Goal: Task Accomplishment & Management: Manage account settings

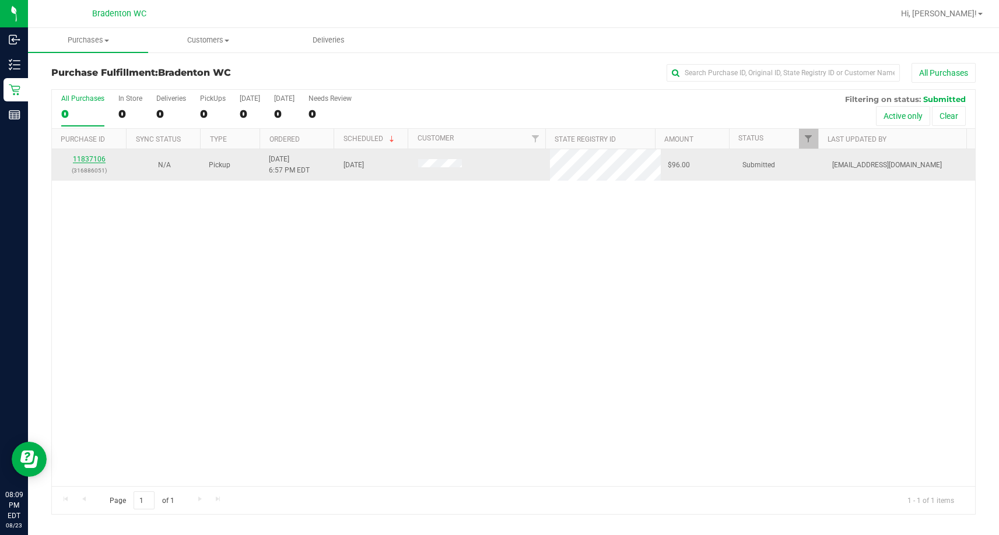
click at [99, 157] on link "11837106" at bounding box center [89, 159] width 33 height 8
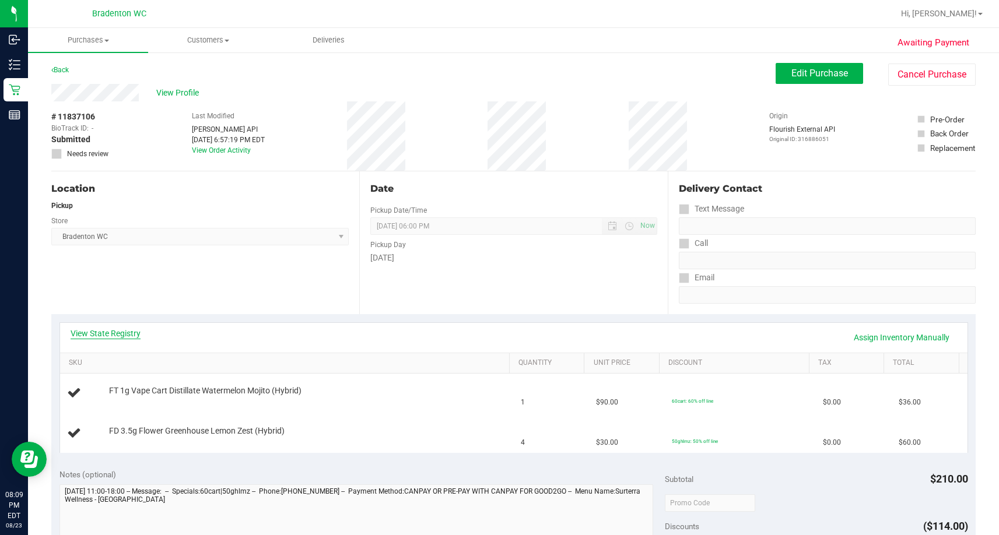
click at [124, 333] on link "View State Registry" at bounding box center [106, 334] width 70 height 12
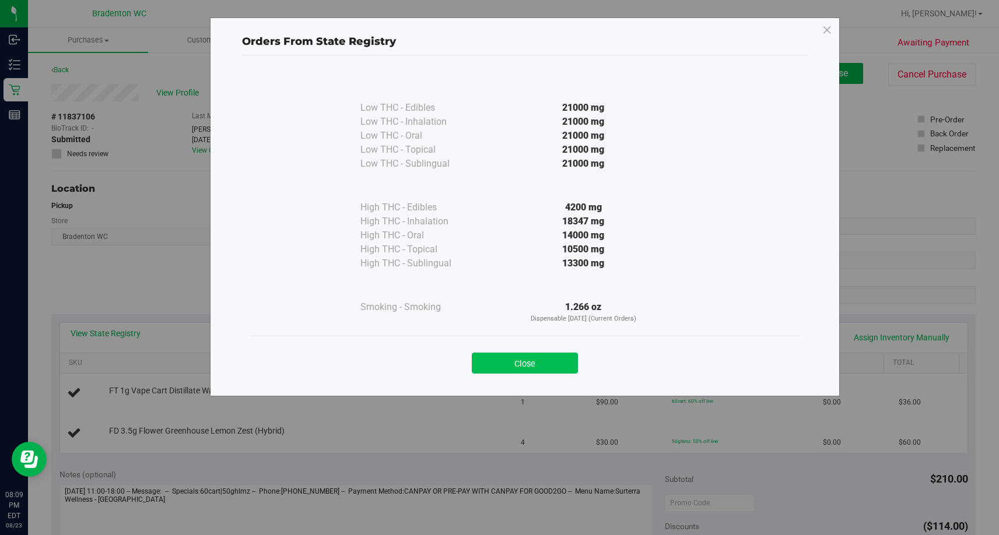
click at [541, 368] on button "Close" at bounding box center [525, 363] width 106 height 21
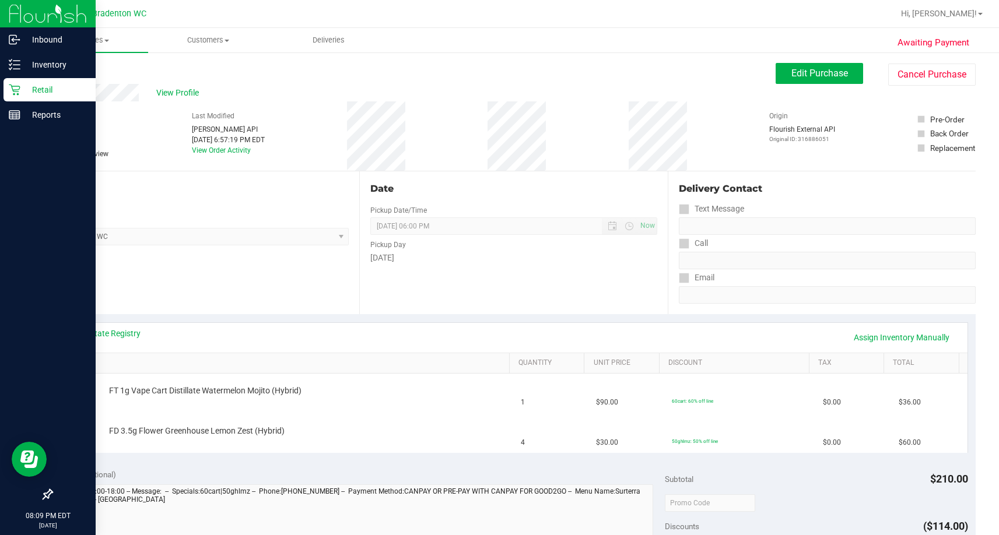
click at [16, 87] on icon at bounding box center [15, 90] width 12 height 12
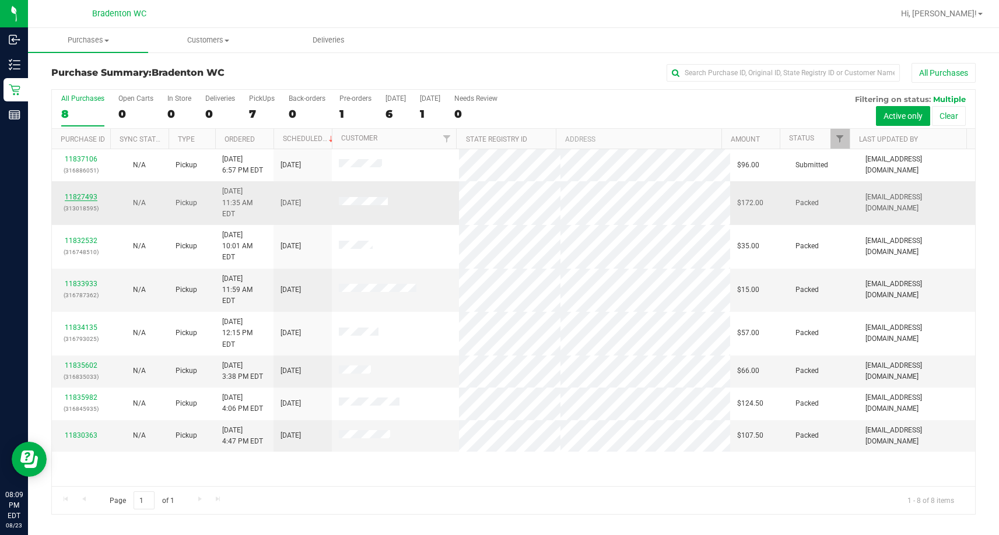
click at [75, 193] on link "11827493" at bounding box center [81, 197] width 33 height 8
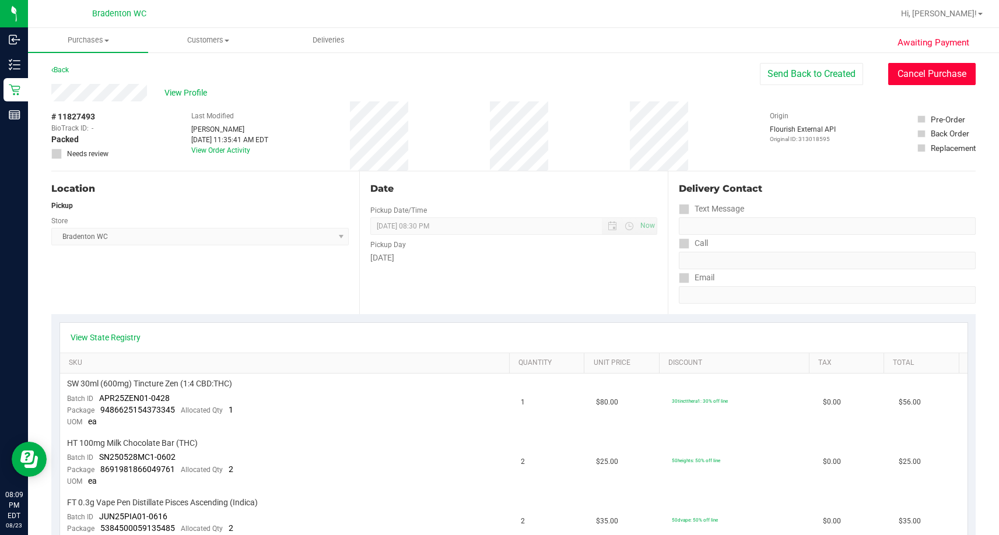
click at [913, 78] on button "Cancel Purchase" at bounding box center [931, 74] width 87 height 22
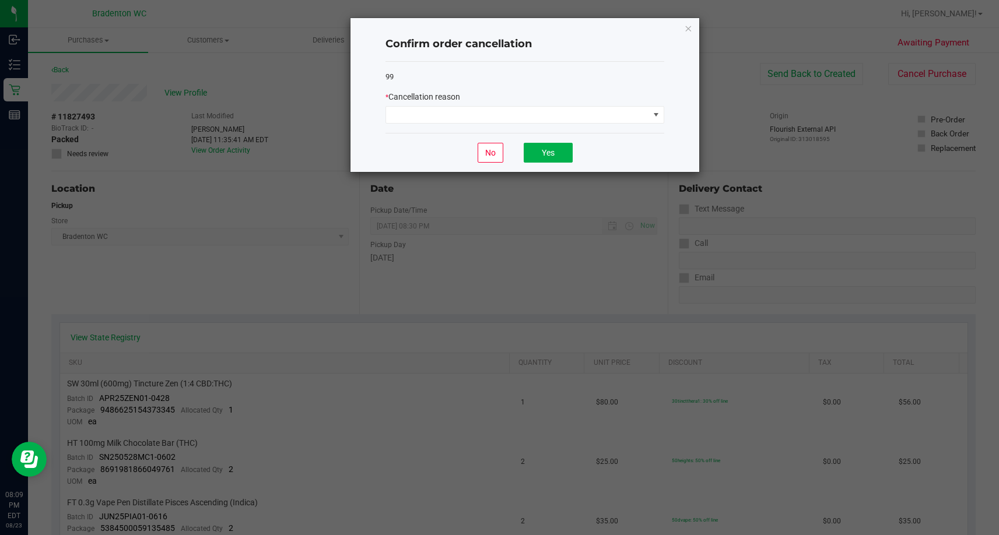
click at [539, 105] on div "* Cancellation reason" at bounding box center [524, 107] width 279 height 33
click at [536, 112] on span at bounding box center [517, 115] width 263 height 16
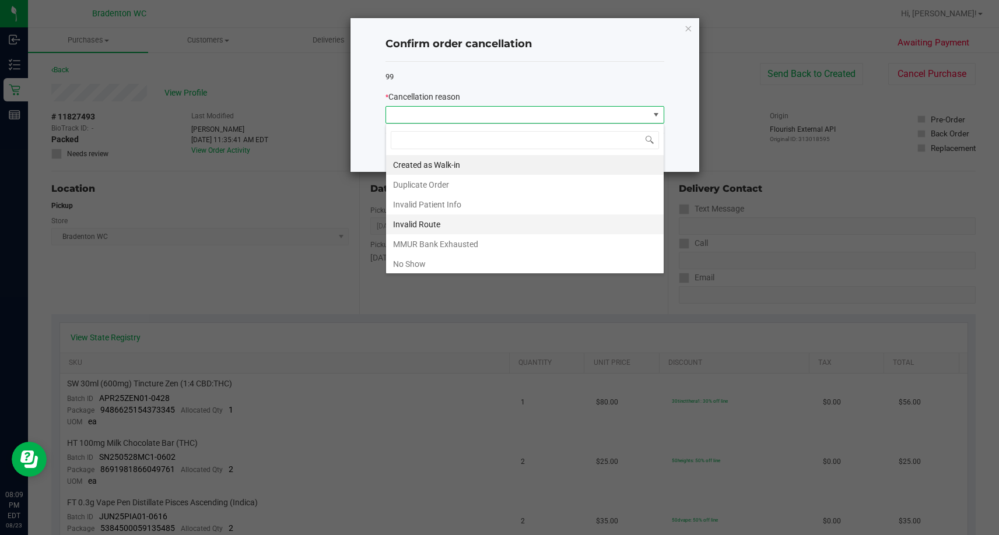
scroll to position [62, 0]
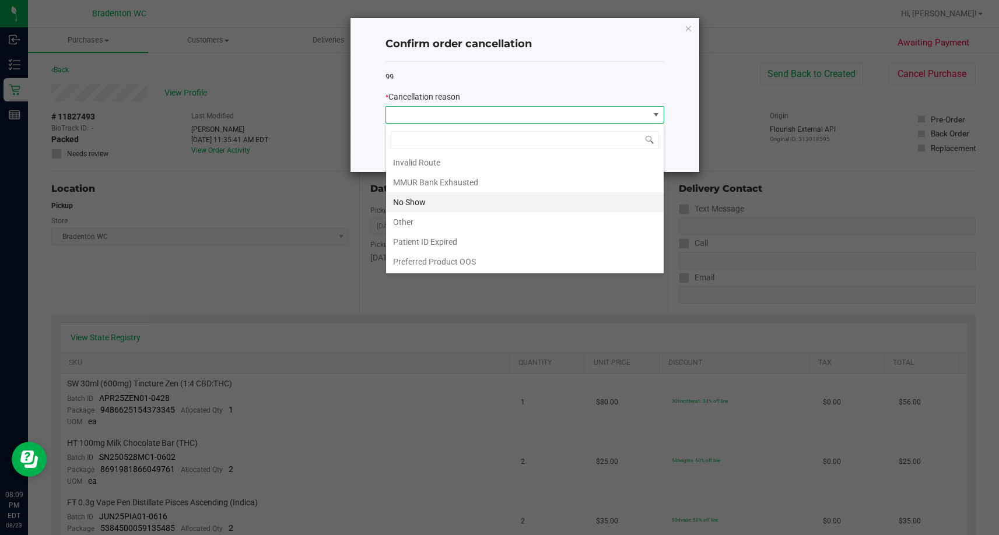
click at [446, 202] on li "No Show" at bounding box center [524, 202] width 277 height 20
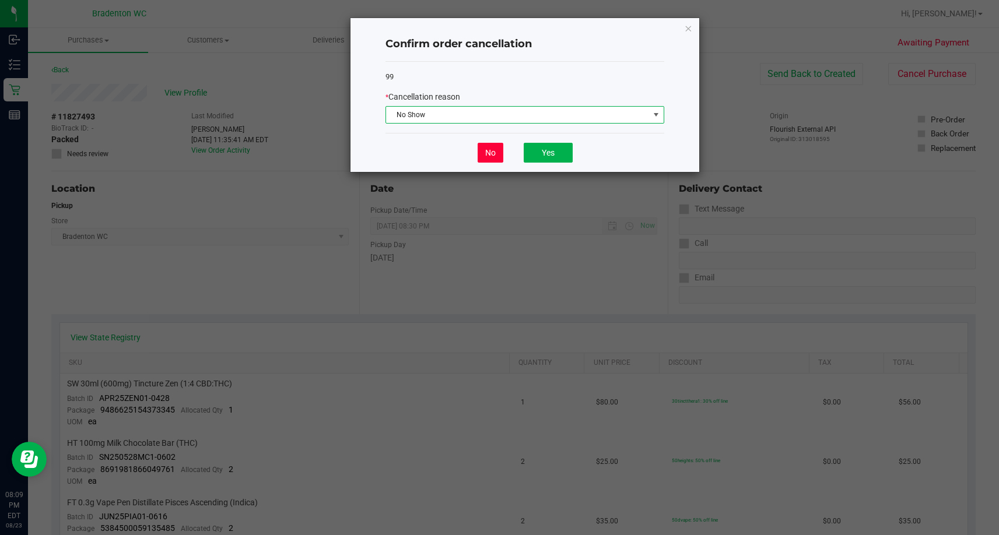
click at [482, 158] on button "No" at bounding box center [490, 153] width 26 height 20
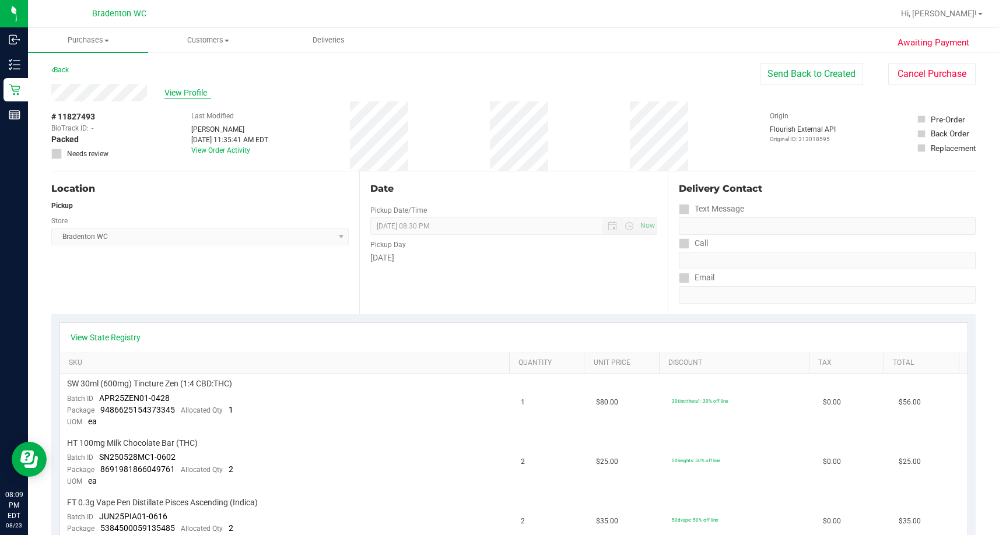
click at [196, 93] on span "View Profile" at bounding box center [187, 93] width 47 height 12
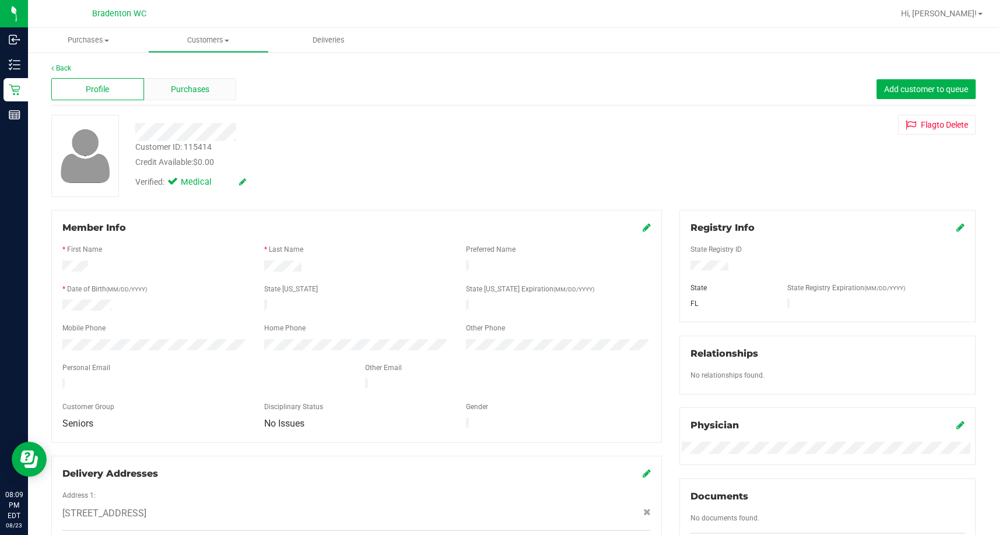
click at [164, 99] on div "Purchases" at bounding box center [190, 89] width 93 height 22
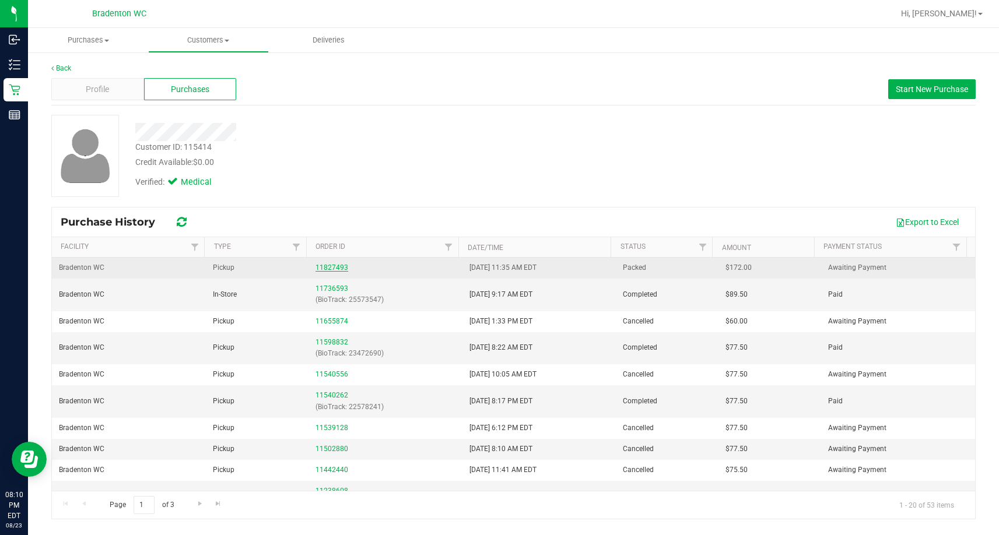
click at [336, 265] on link "11827493" at bounding box center [331, 267] width 33 height 8
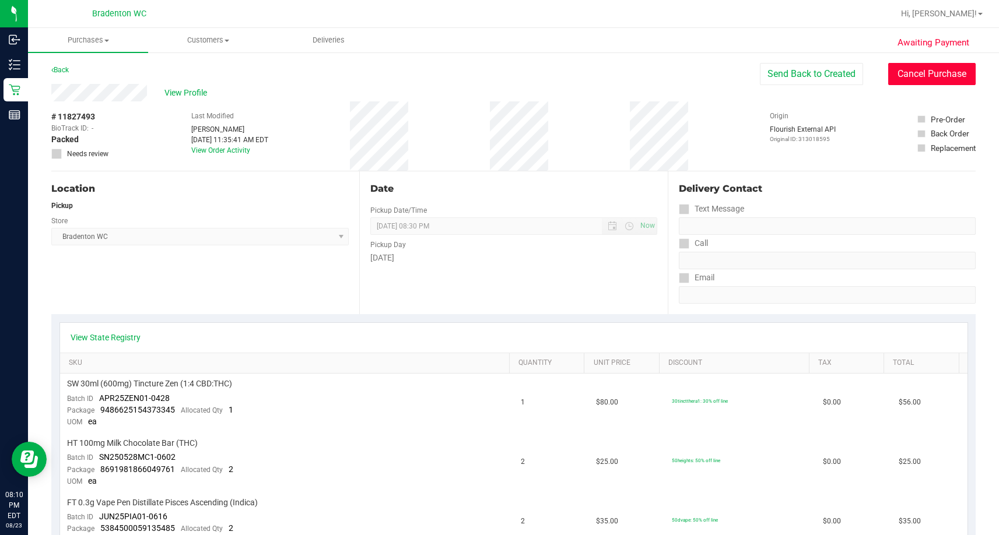
click at [930, 72] on button "Cancel Purchase" at bounding box center [931, 74] width 87 height 22
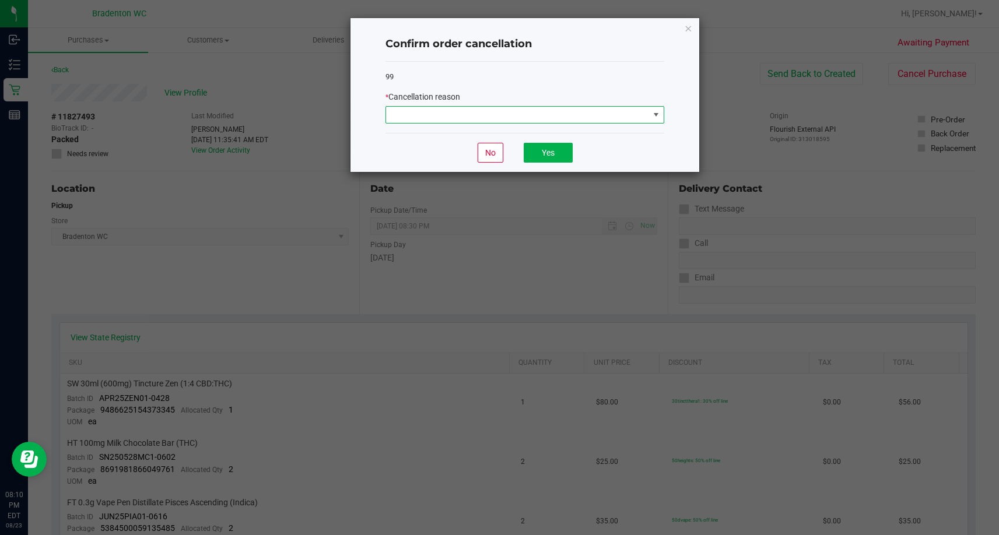
click at [498, 116] on span at bounding box center [517, 115] width 263 height 16
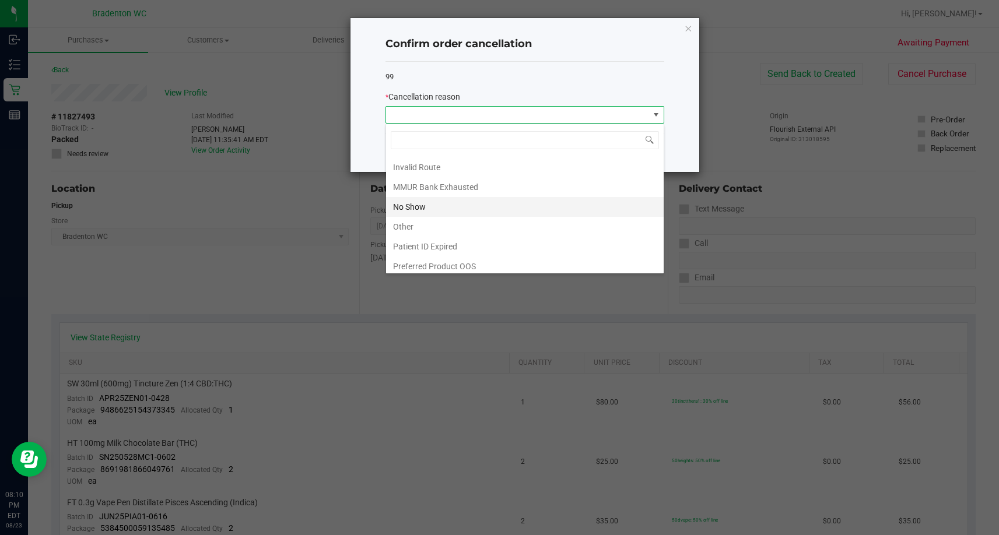
scroll to position [62, 0]
click at [430, 194] on li "No Show" at bounding box center [524, 202] width 277 height 20
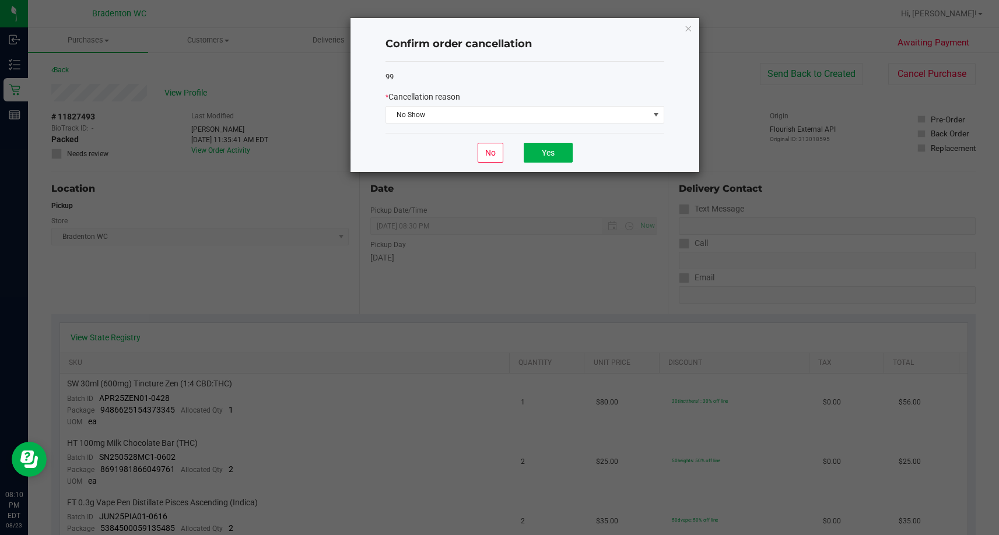
click at [569, 142] on div "No Yes" at bounding box center [524, 152] width 279 height 39
click at [560, 146] on button "Yes" at bounding box center [547, 153] width 49 height 20
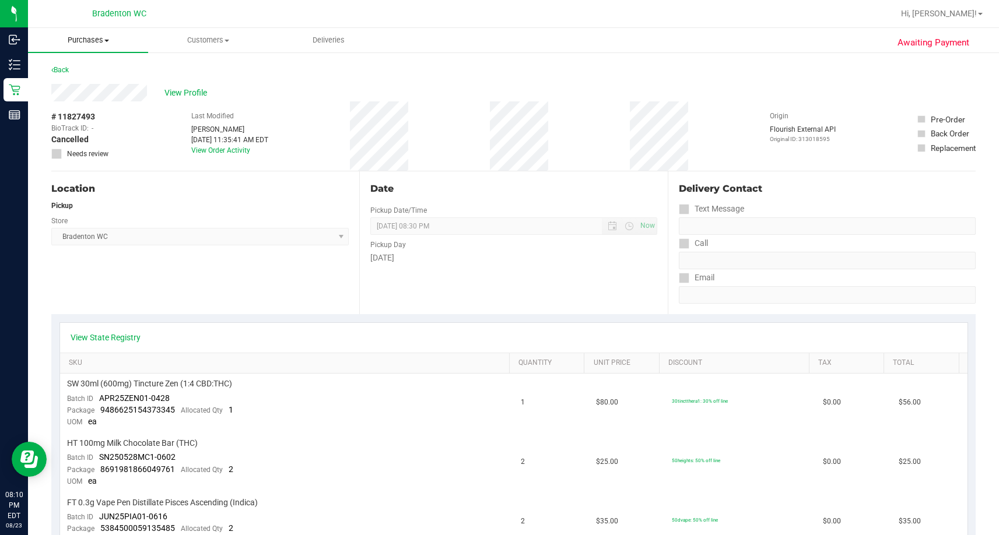
click at [90, 45] on span "Purchases" at bounding box center [88, 40] width 120 height 10
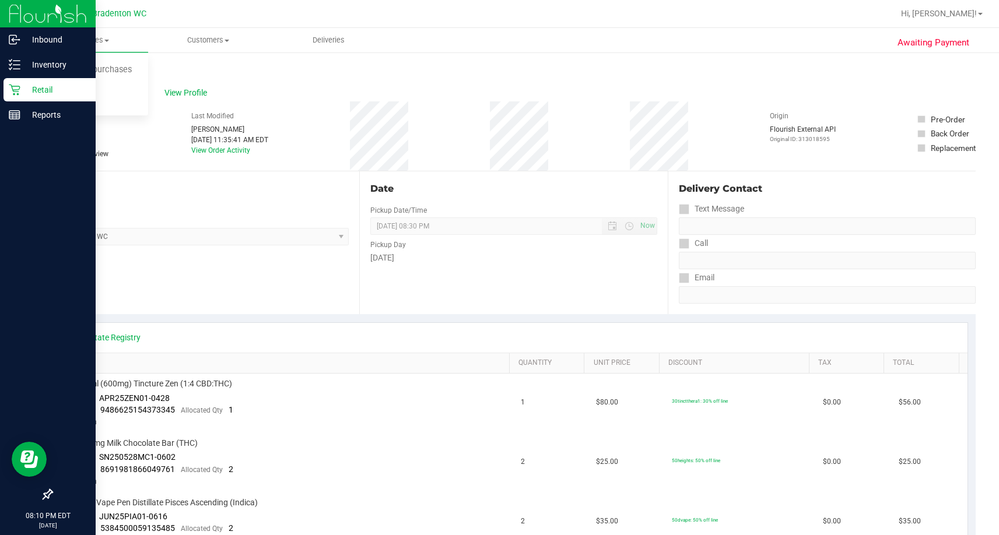
click at [15, 96] on div "Retail" at bounding box center [49, 89] width 92 height 23
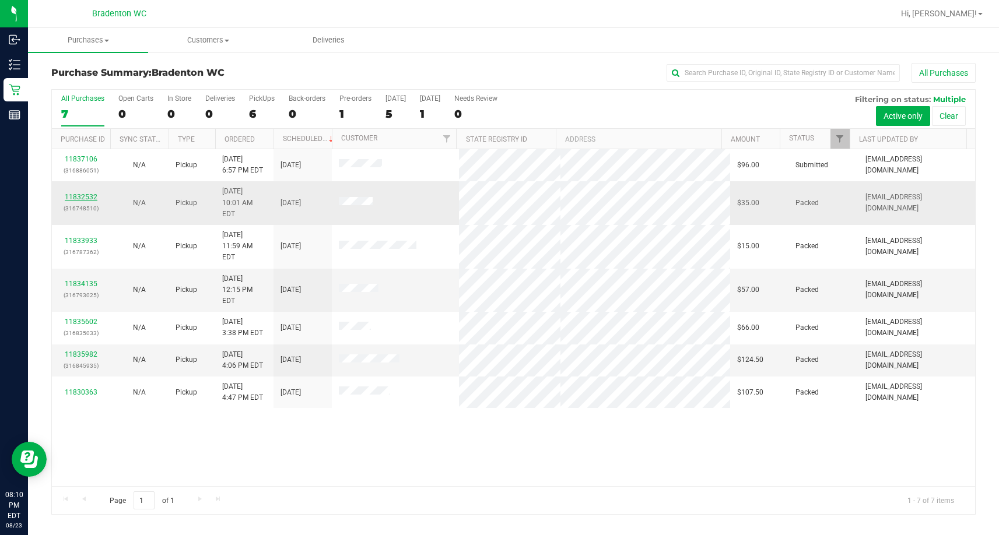
click at [78, 193] on link "11832532" at bounding box center [81, 197] width 33 height 8
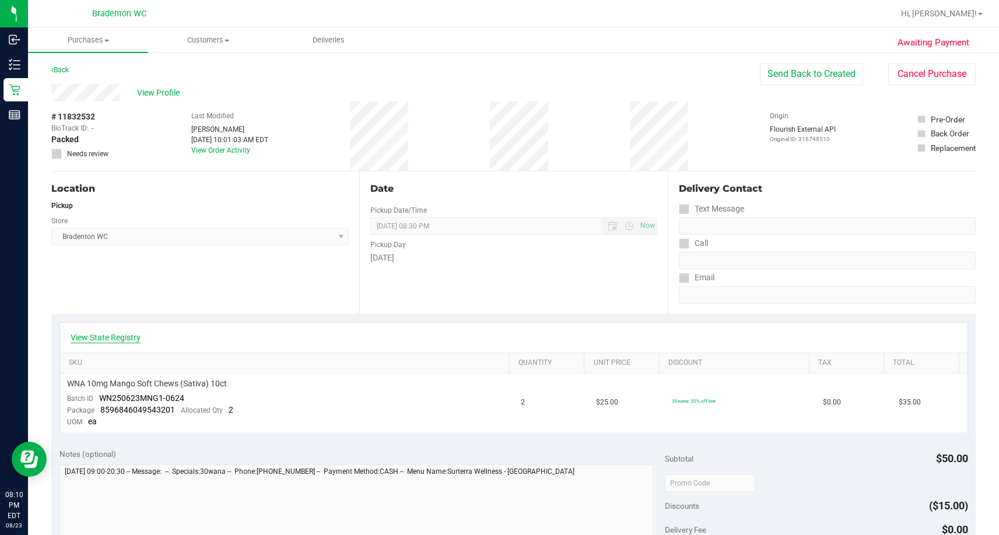
click at [128, 333] on link "View State Registry" at bounding box center [106, 338] width 70 height 12
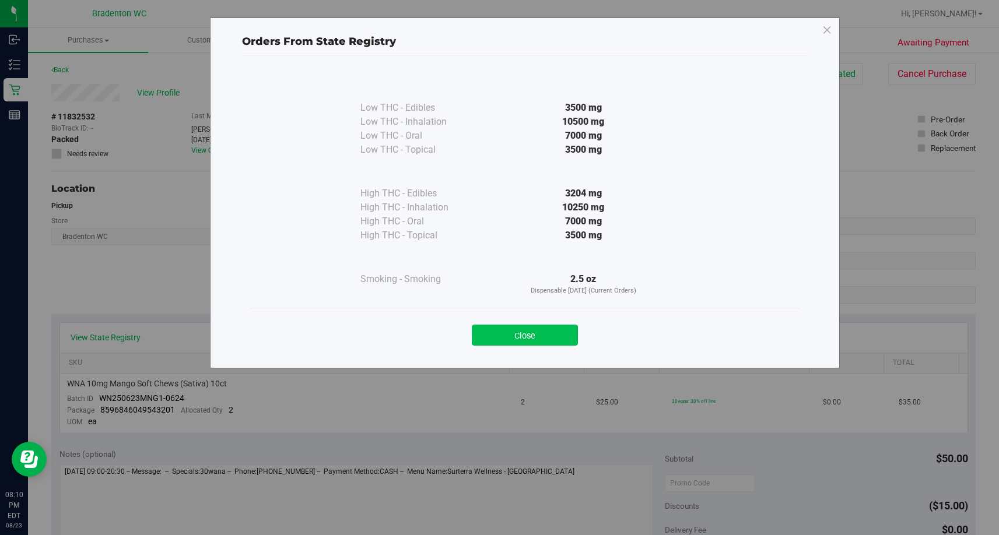
click at [537, 338] on button "Close" at bounding box center [525, 335] width 106 height 21
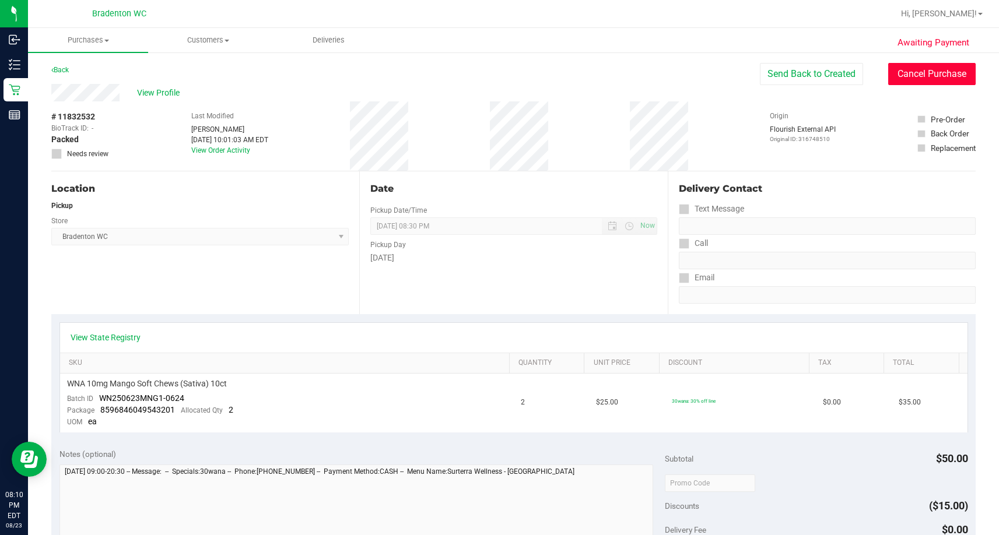
click at [902, 73] on button "Cancel Purchase" at bounding box center [931, 74] width 87 height 22
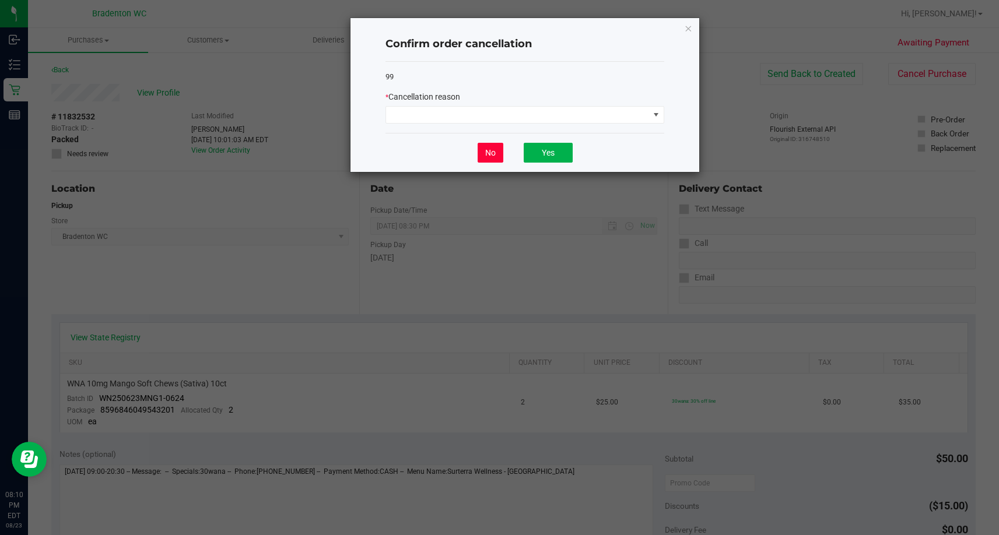
click at [497, 153] on button "No" at bounding box center [490, 153] width 26 height 20
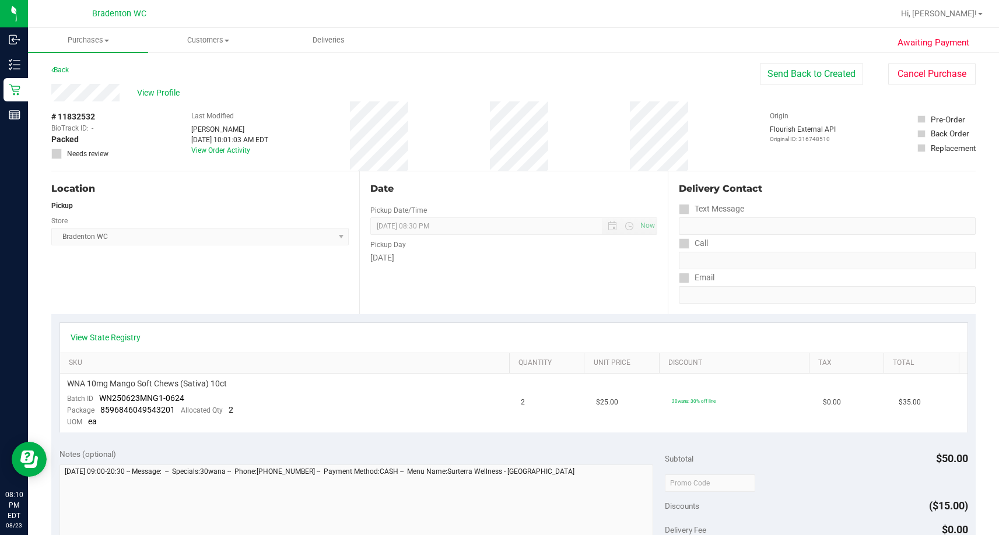
click at [136, 97] on div "View Profile" at bounding box center [405, 92] width 708 height 17
click at [172, 90] on span "View Profile" at bounding box center [160, 93] width 47 height 12
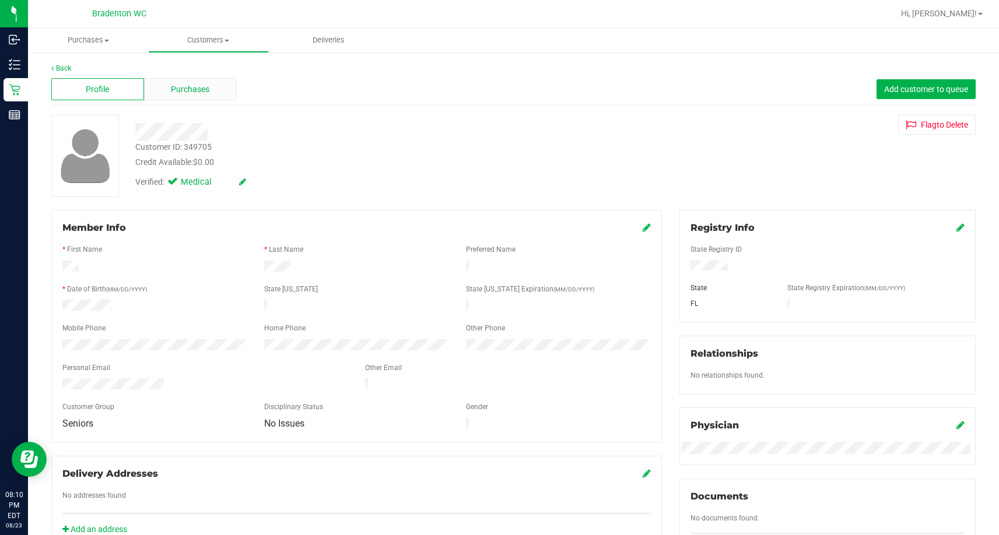
click at [189, 98] on div "Purchases" at bounding box center [190, 89] width 93 height 22
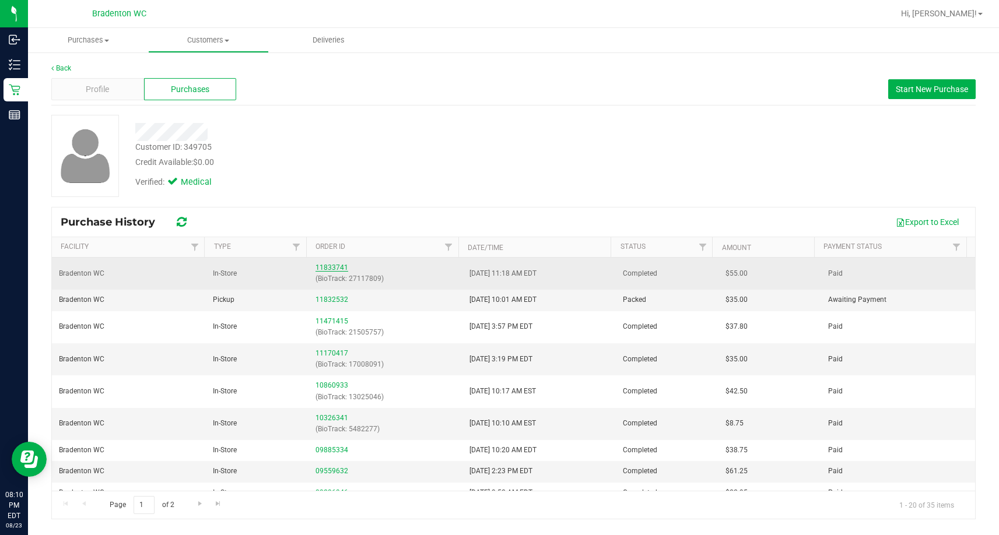
click at [319, 267] on link "11833741" at bounding box center [331, 267] width 33 height 8
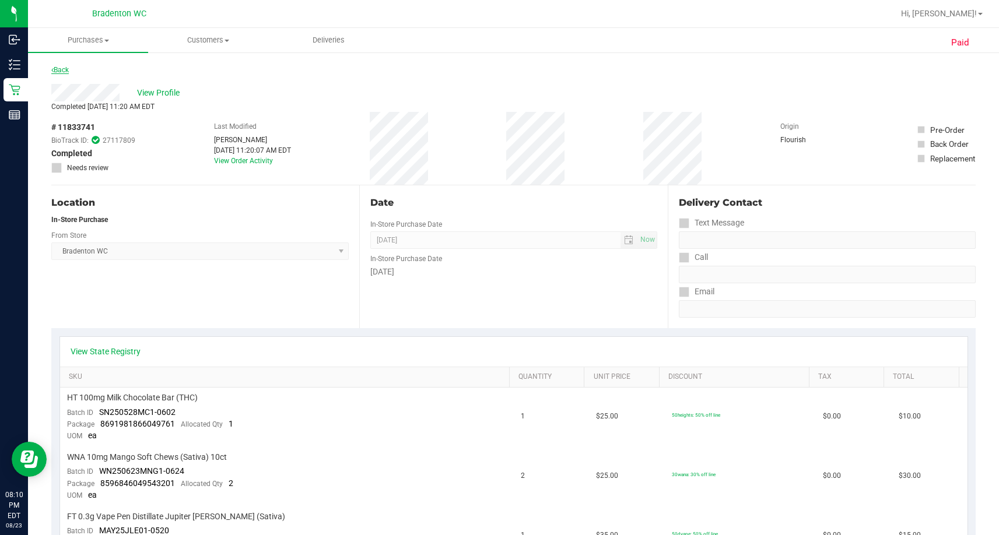
click at [61, 73] on link "Back" at bounding box center [59, 70] width 17 height 8
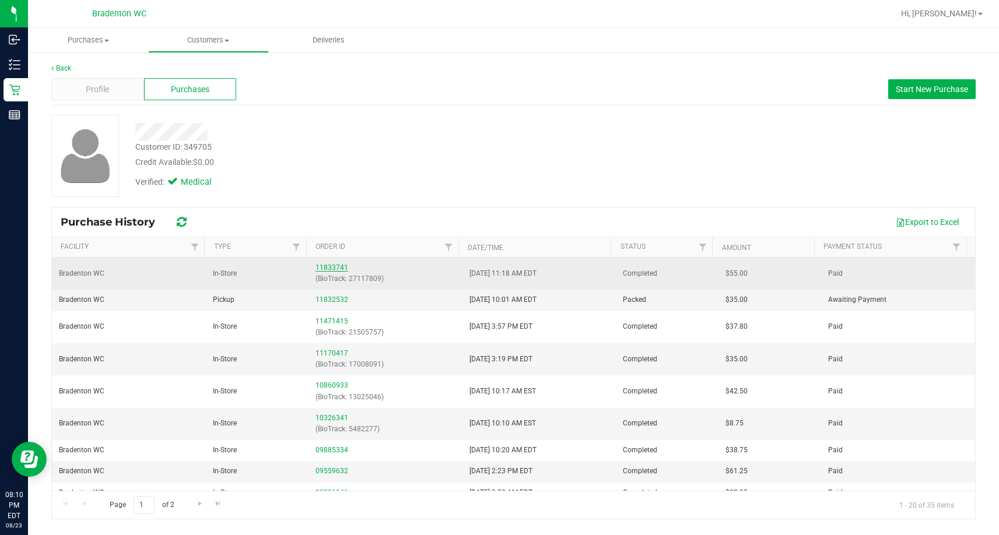
click at [333, 270] on link "11833741" at bounding box center [331, 267] width 33 height 8
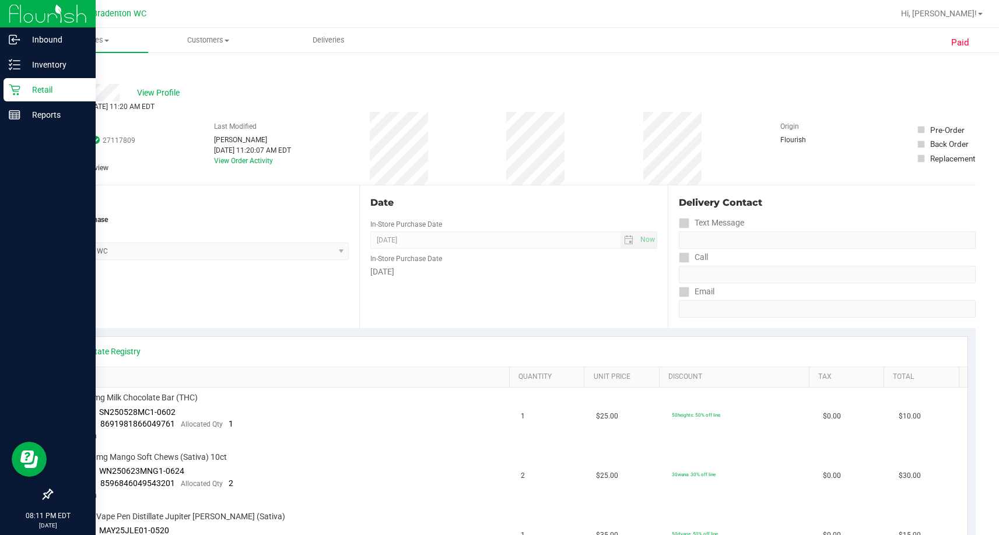
click at [14, 95] on icon at bounding box center [14, 90] width 11 height 11
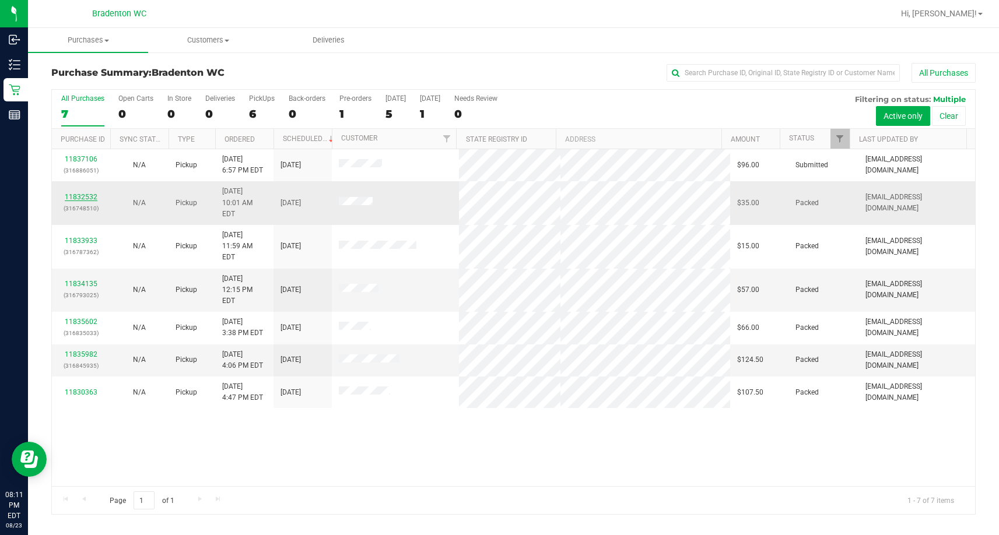
click at [91, 193] on link "11832532" at bounding box center [81, 197] width 33 height 8
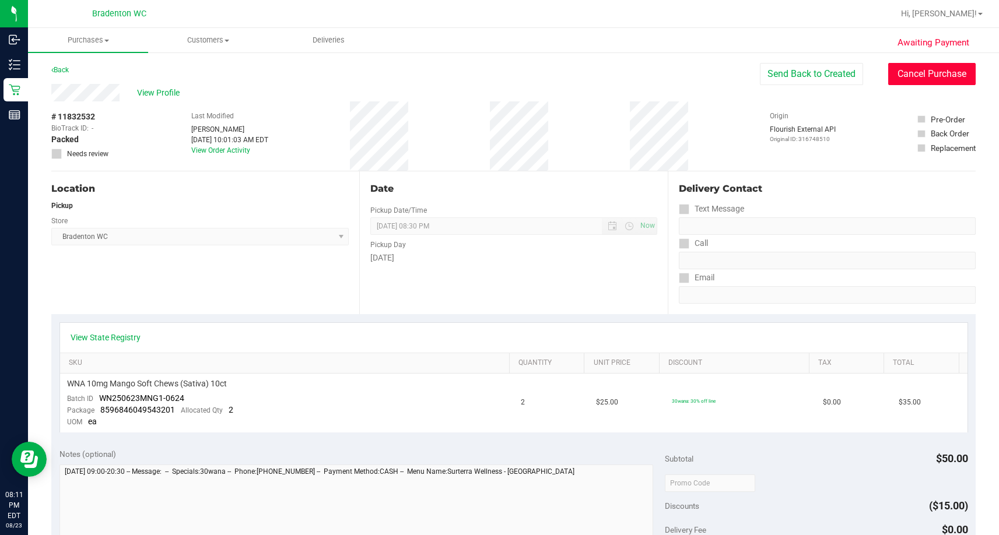
click at [922, 64] on button "Cancel Purchase" at bounding box center [931, 74] width 87 height 22
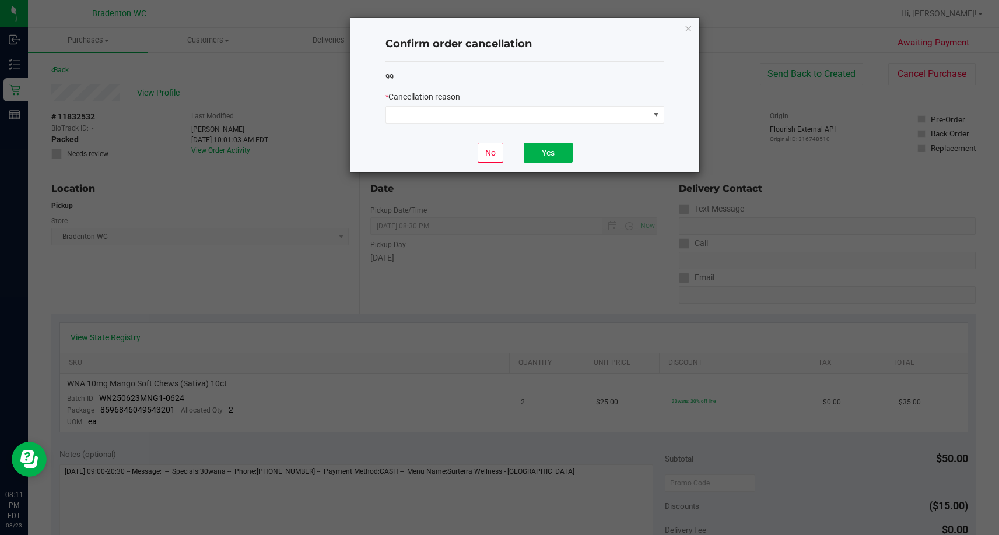
click at [542, 104] on div "* Cancellation reason" at bounding box center [524, 107] width 279 height 33
click at [533, 117] on span at bounding box center [517, 115] width 263 height 16
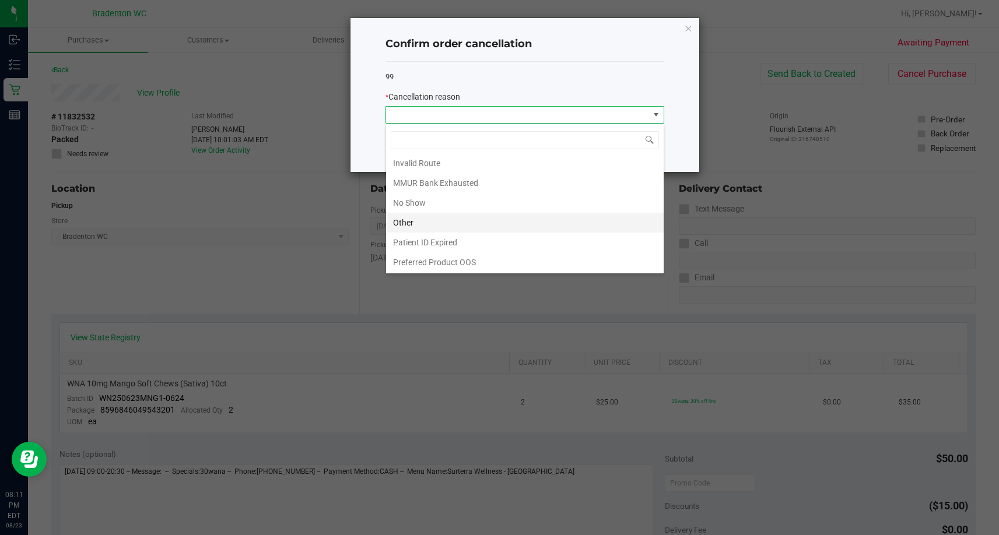
scroll to position [62, 0]
click at [448, 199] on li "No Show" at bounding box center [524, 202] width 277 height 20
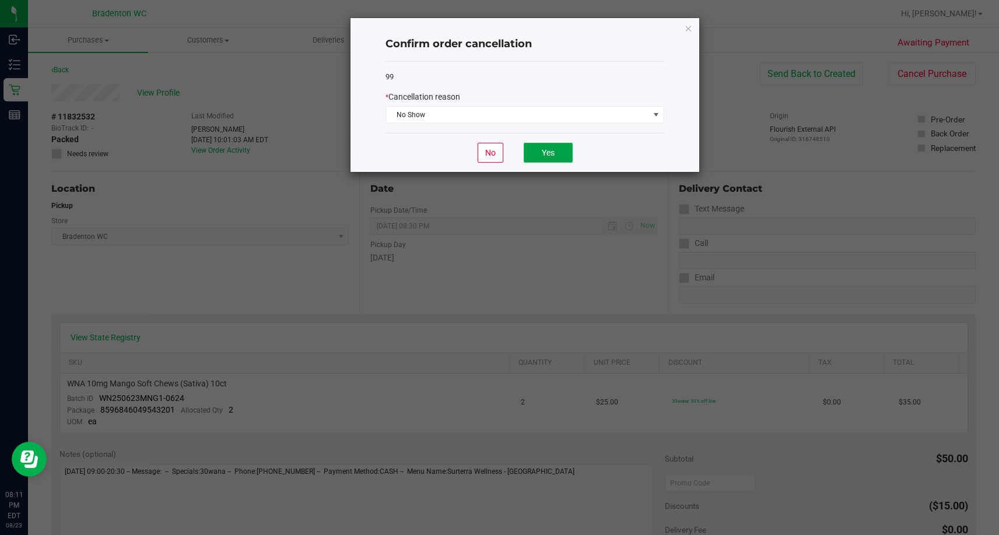
click at [533, 157] on button "Yes" at bounding box center [547, 153] width 49 height 20
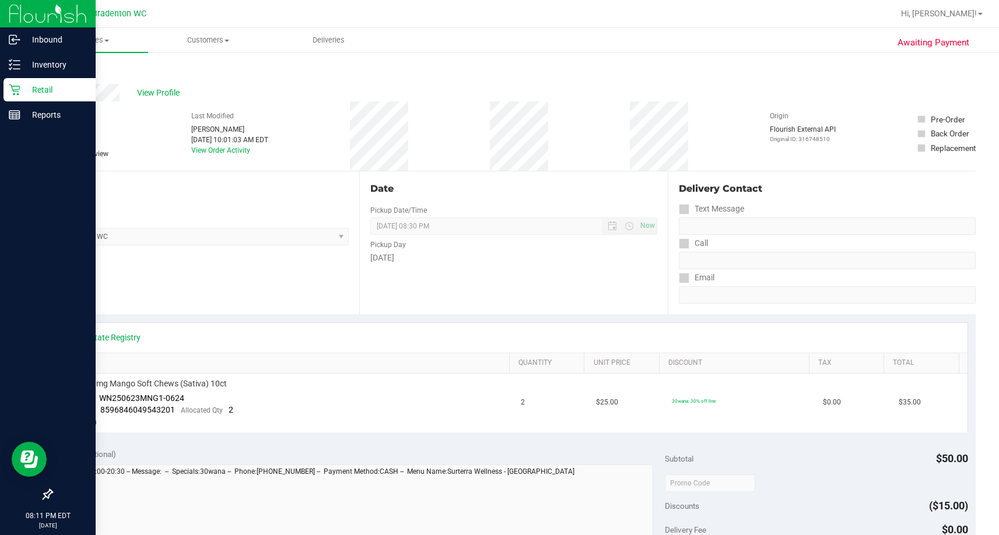
click at [3, 92] on link "Retail" at bounding box center [48, 90] width 96 height 25
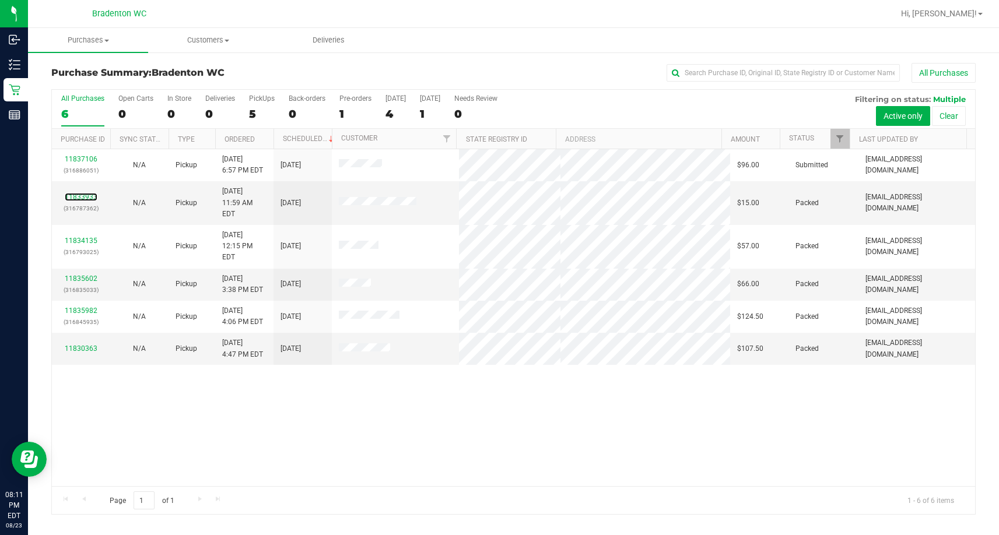
click at [90, 193] on link "11833933" at bounding box center [81, 197] width 33 height 8
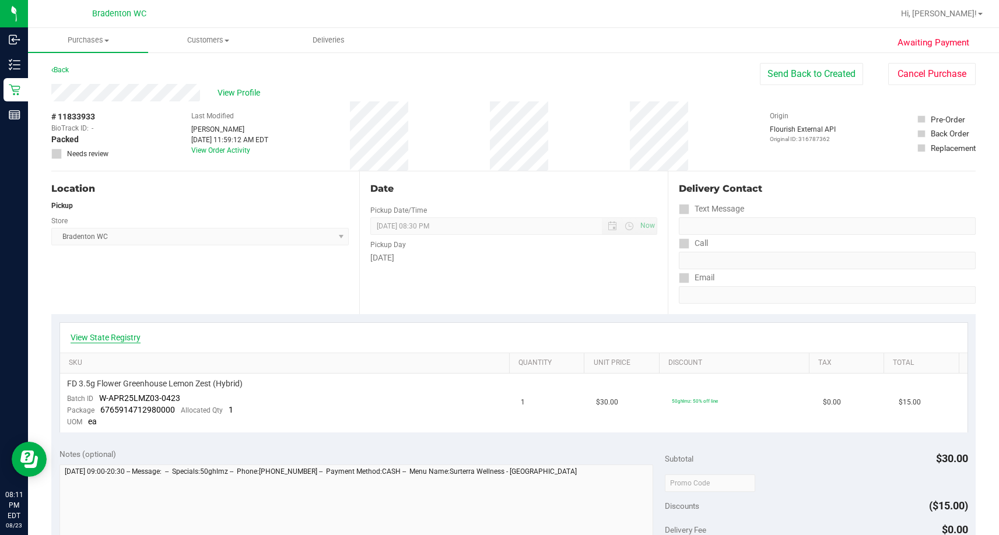
click at [110, 332] on link "View State Registry" at bounding box center [106, 338] width 70 height 12
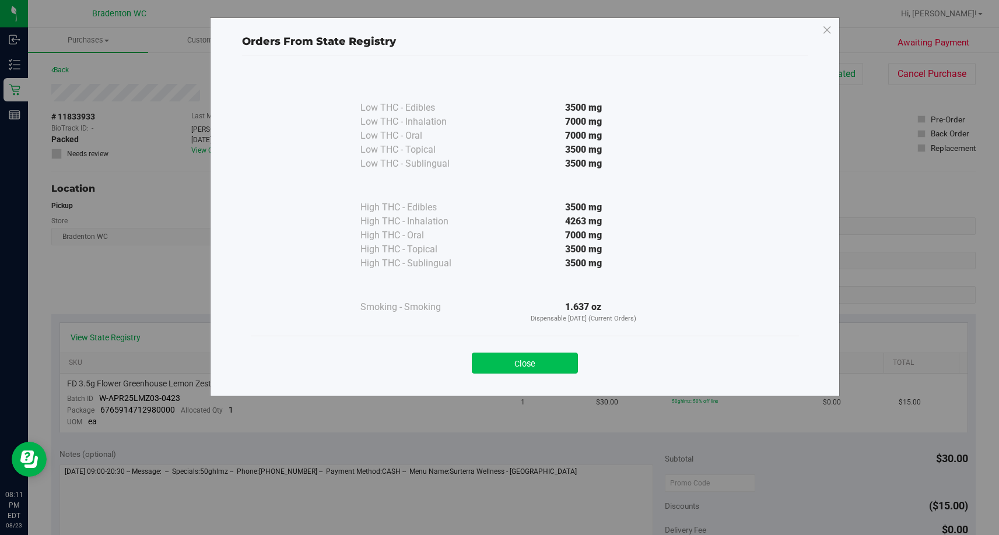
click at [561, 361] on button "Close" at bounding box center [525, 363] width 106 height 21
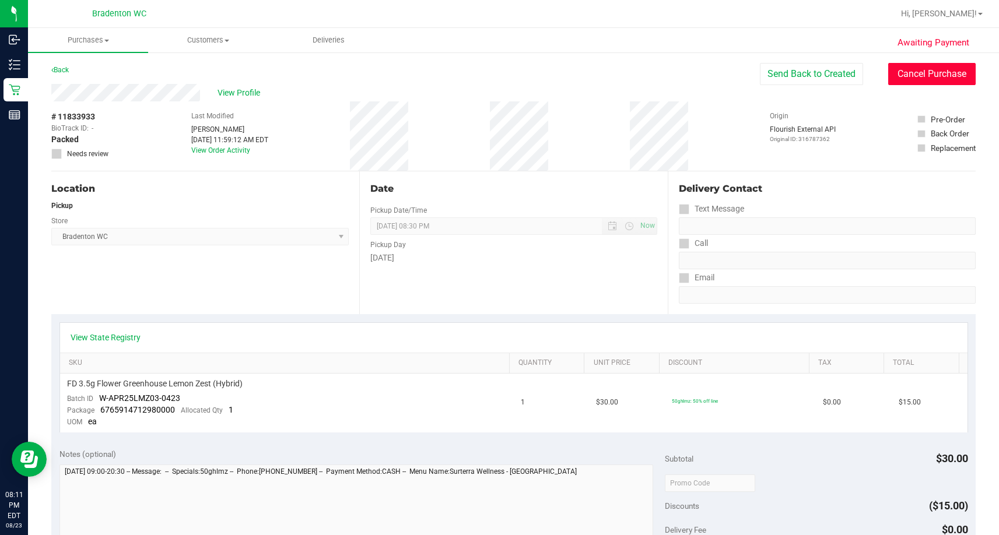
click at [904, 75] on button "Cancel Purchase" at bounding box center [931, 74] width 87 height 22
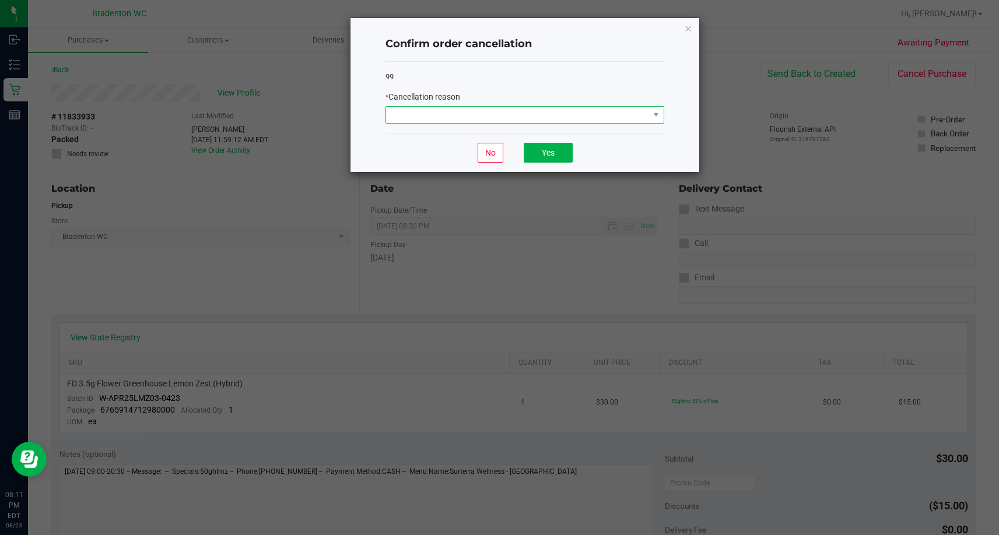
click at [495, 115] on span at bounding box center [517, 115] width 263 height 16
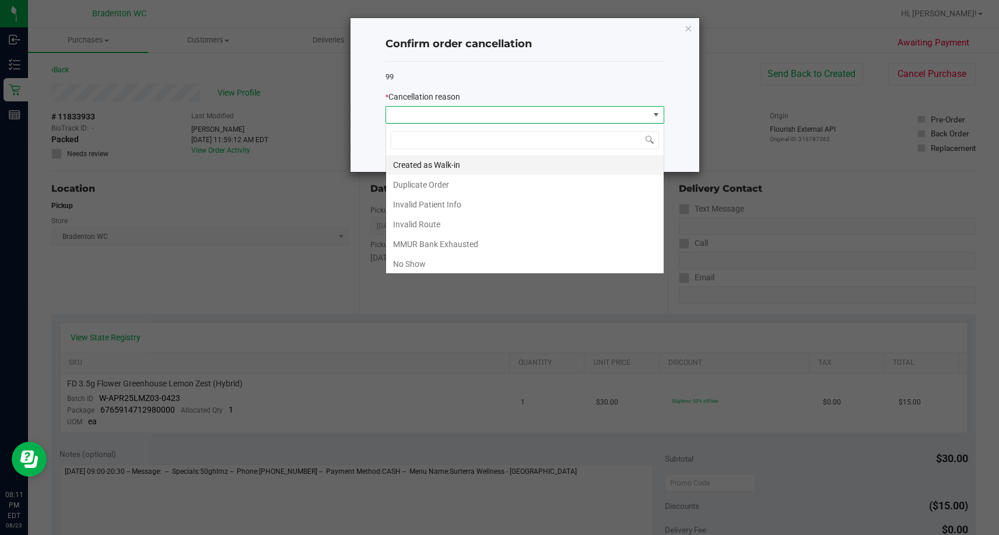
scroll to position [17, 279]
click at [422, 264] on li "No Show" at bounding box center [524, 264] width 277 height 20
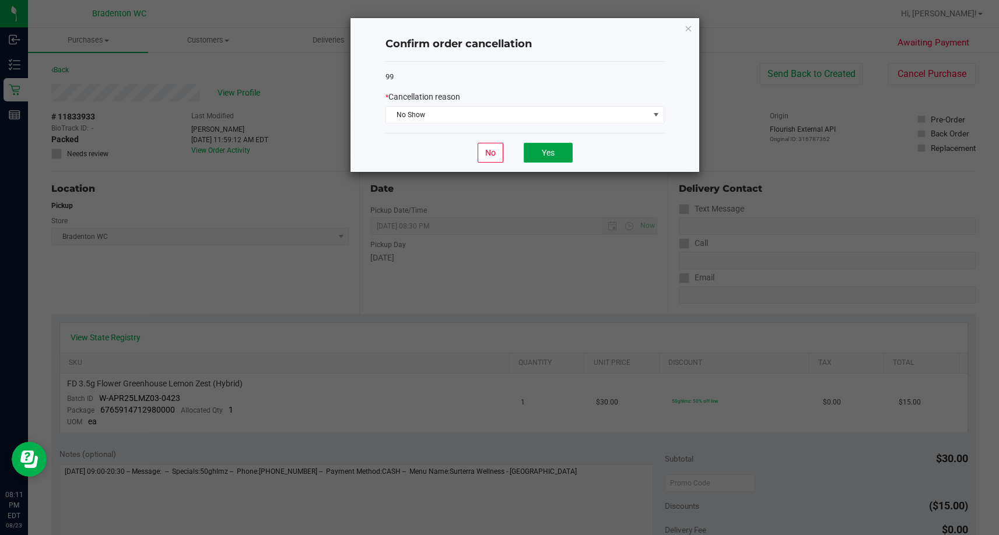
click at [556, 152] on button "Yes" at bounding box center [547, 153] width 49 height 20
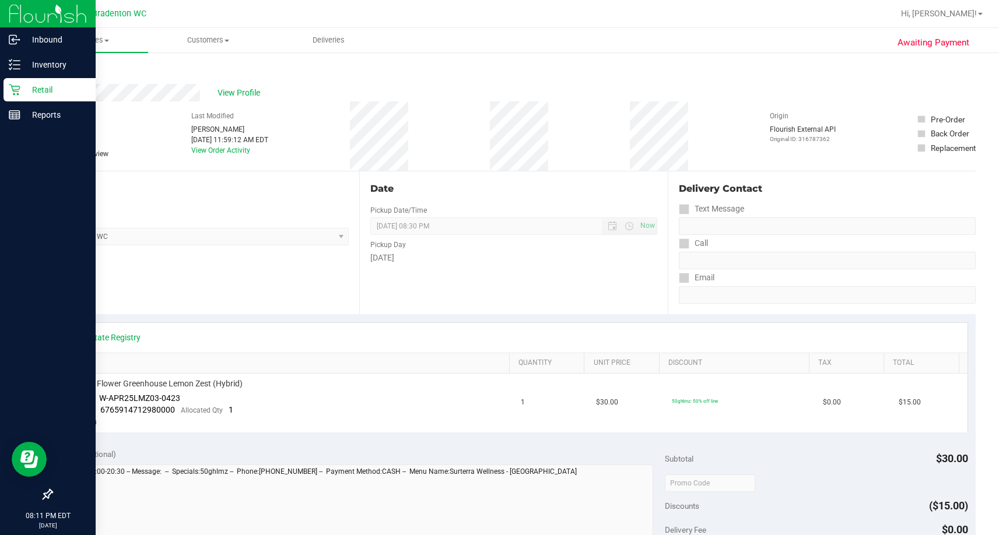
click at [27, 93] on p "Retail" at bounding box center [55, 90] width 70 height 14
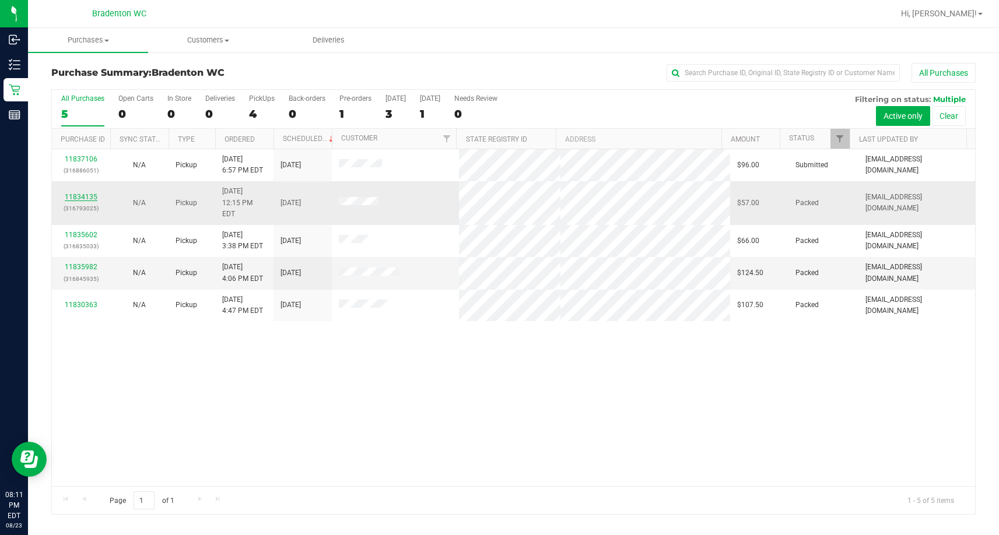
click at [91, 193] on link "11834135" at bounding box center [81, 197] width 33 height 8
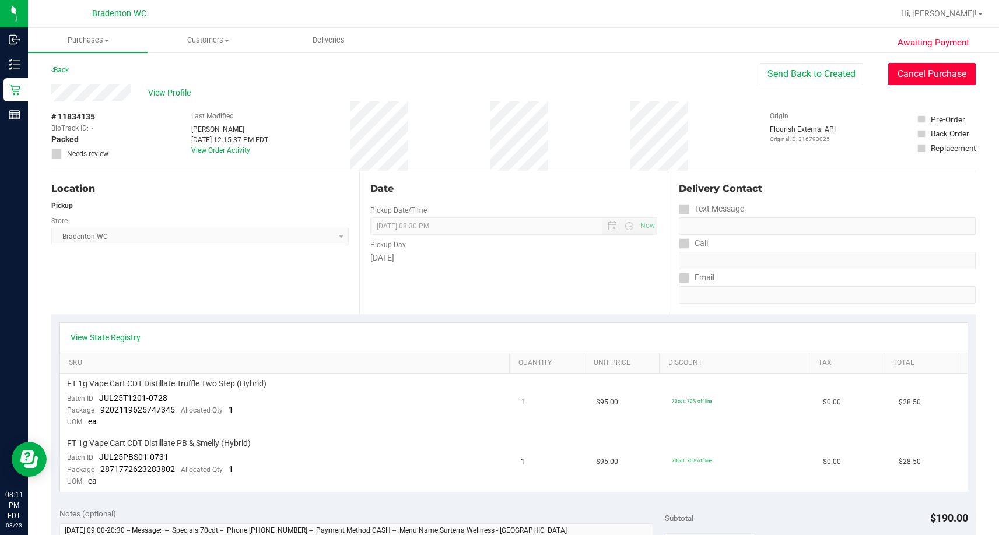
click at [921, 68] on button "Cancel Purchase" at bounding box center [931, 74] width 87 height 22
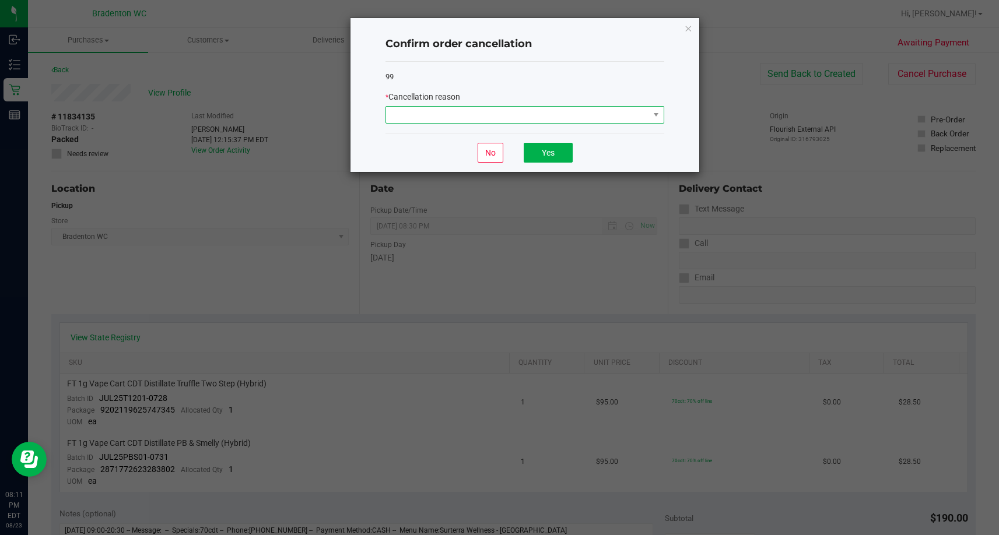
click at [424, 121] on span at bounding box center [517, 115] width 263 height 16
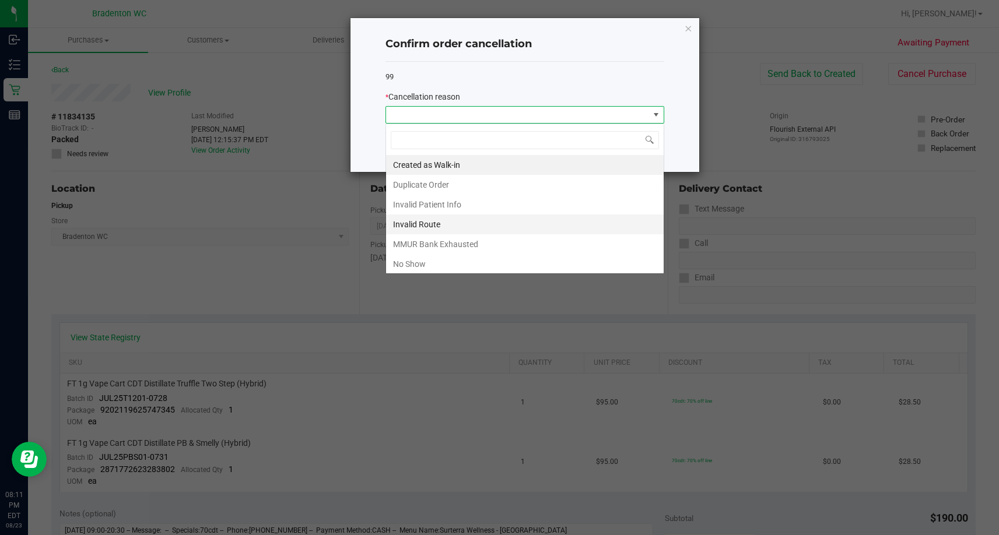
scroll to position [17, 279]
click at [445, 259] on li "No Show" at bounding box center [524, 264] width 277 height 20
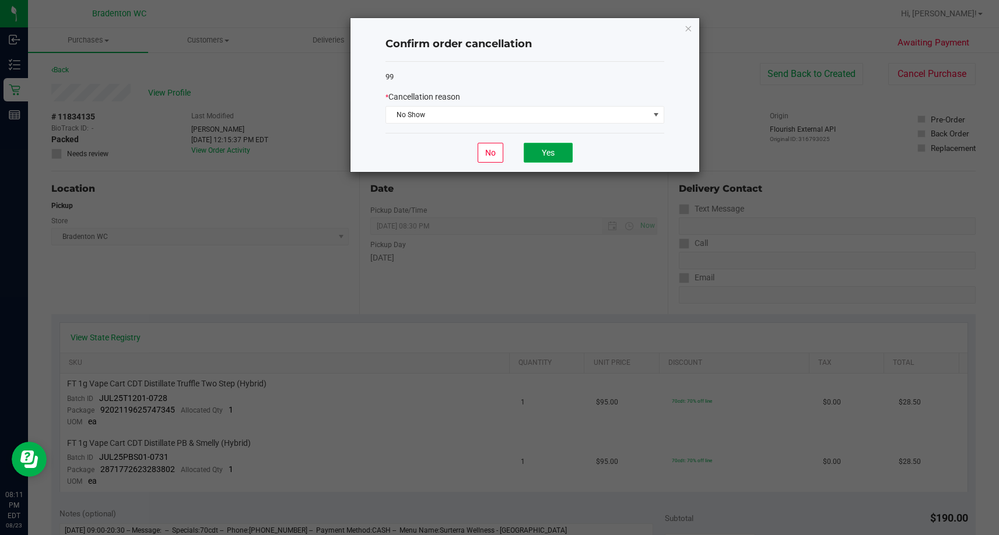
click at [535, 150] on button "Yes" at bounding box center [547, 153] width 49 height 20
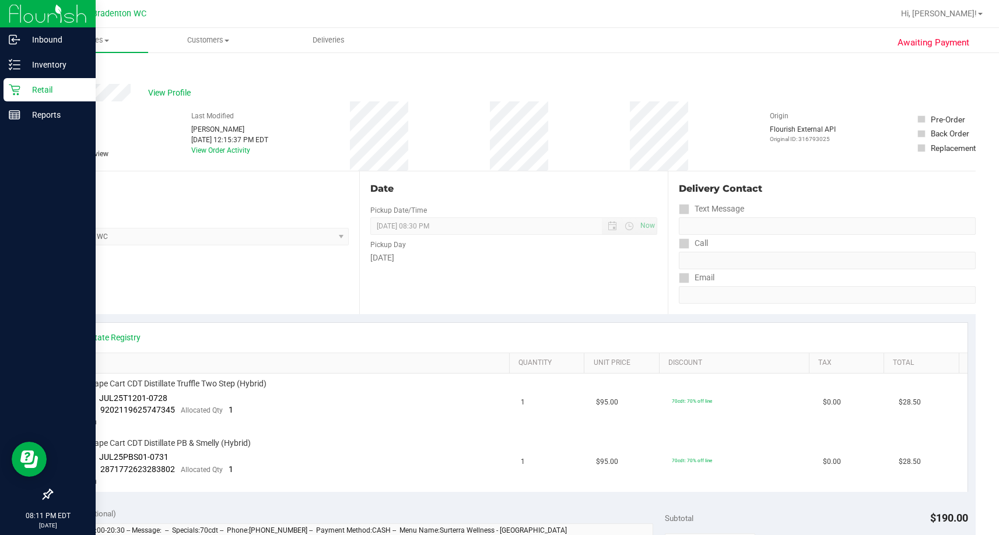
click at [57, 92] on p "Retail" at bounding box center [55, 90] width 70 height 14
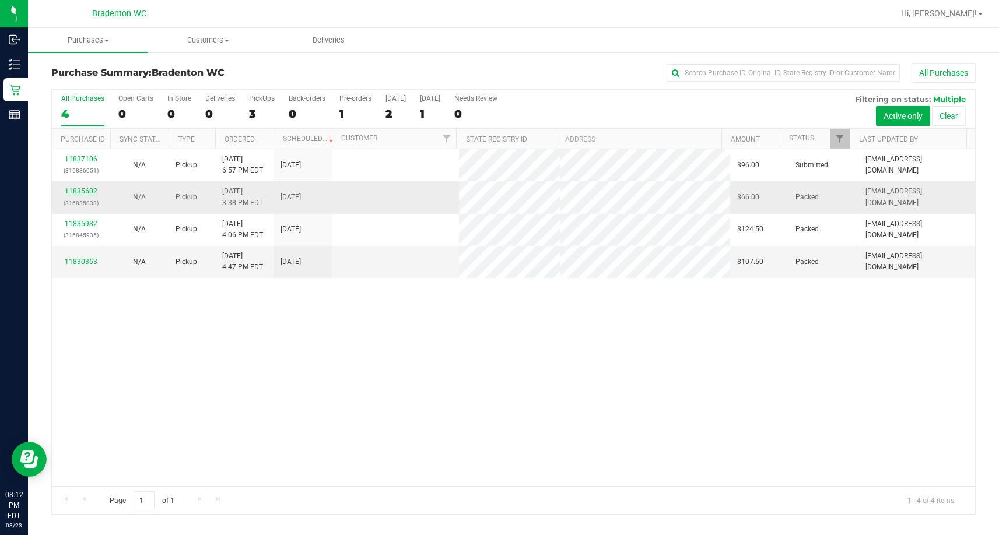
click at [87, 192] on link "11835602" at bounding box center [81, 191] width 33 height 8
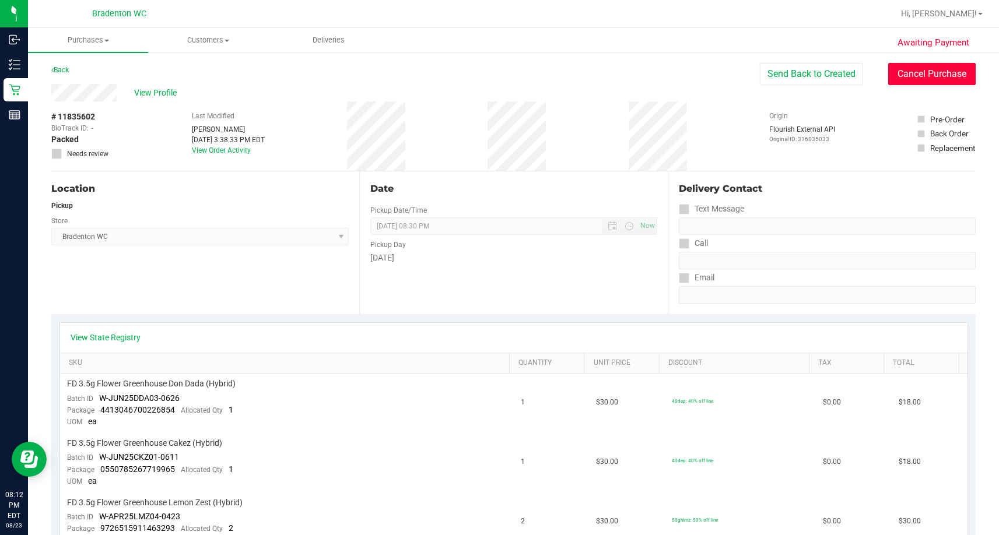
click at [903, 82] on button "Cancel Purchase" at bounding box center [931, 74] width 87 height 22
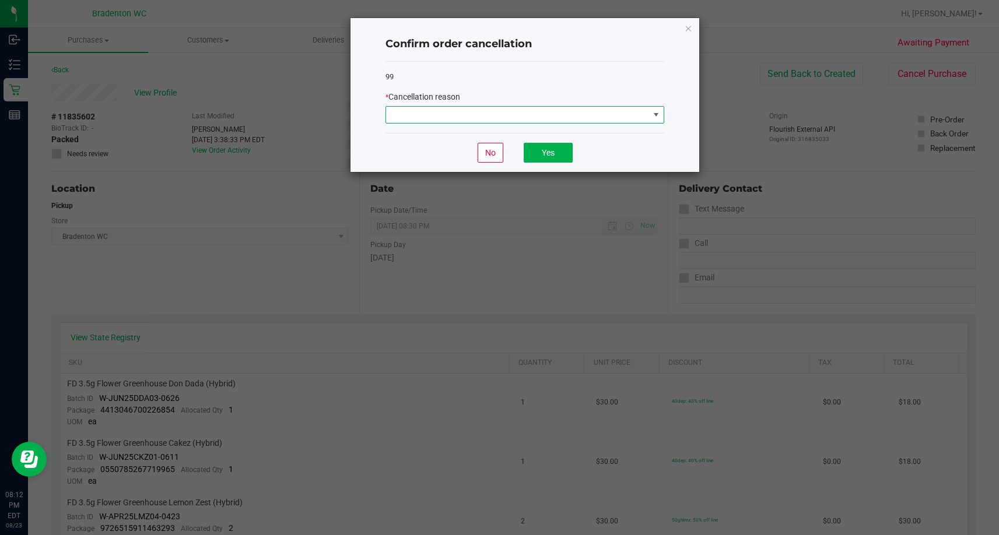
click at [515, 119] on span at bounding box center [517, 115] width 263 height 16
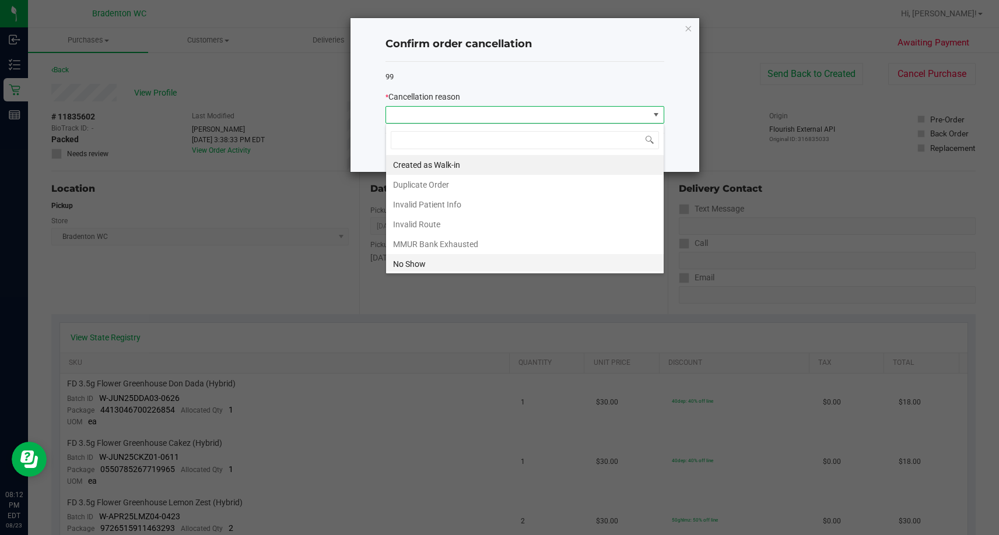
scroll to position [17, 279]
click at [437, 259] on li "No Show" at bounding box center [524, 264] width 277 height 20
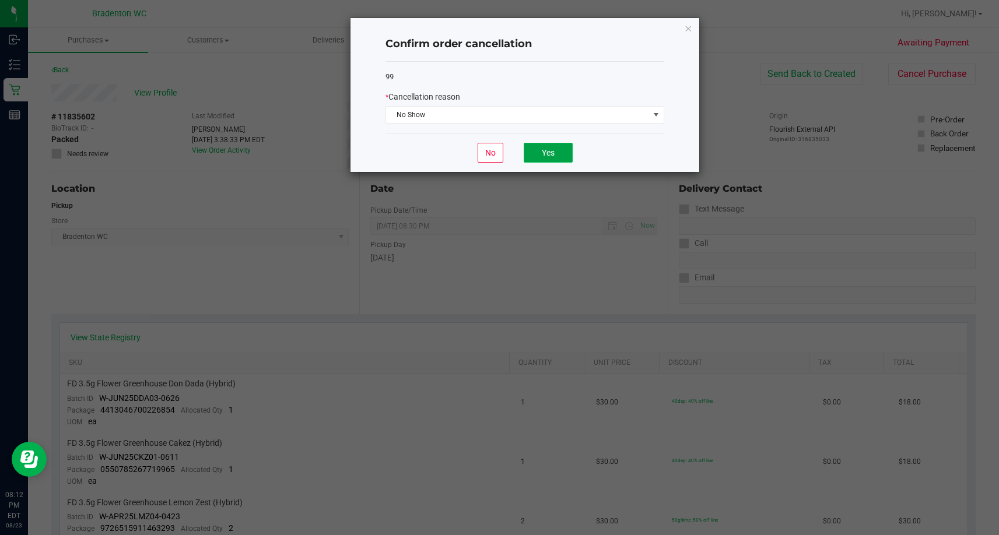
click at [563, 149] on button "Yes" at bounding box center [547, 153] width 49 height 20
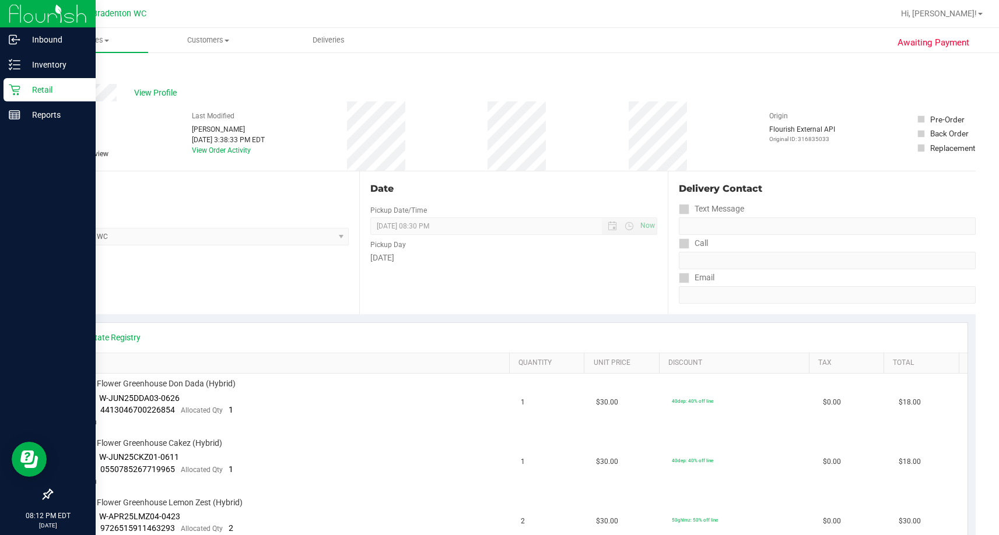
click at [26, 92] on p "Retail" at bounding box center [55, 90] width 70 height 14
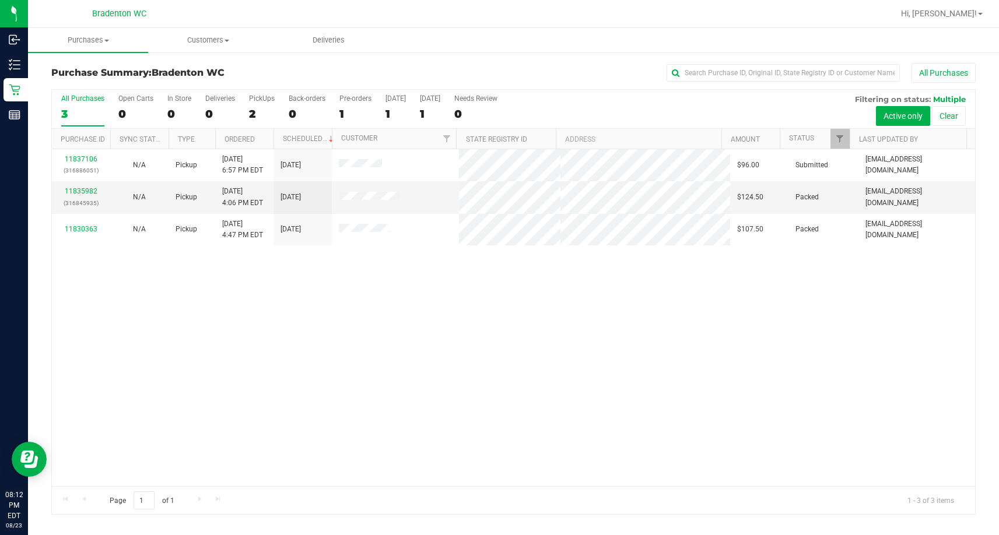
click at [80, 190] on link "11835982" at bounding box center [81, 191] width 33 height 8
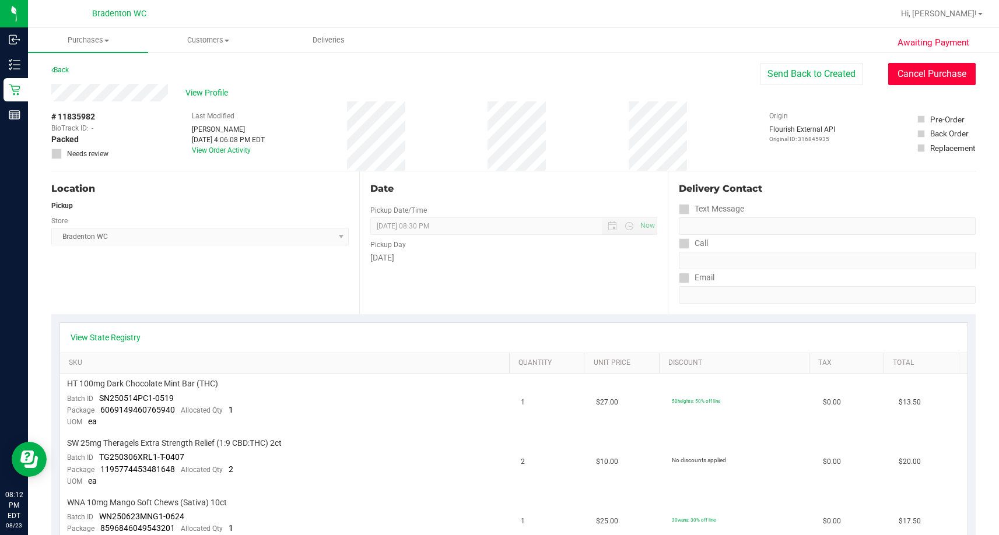
click at [940, 69] on button "Cancel Purchase" at bounding box center [931, 74] width 87 height 22
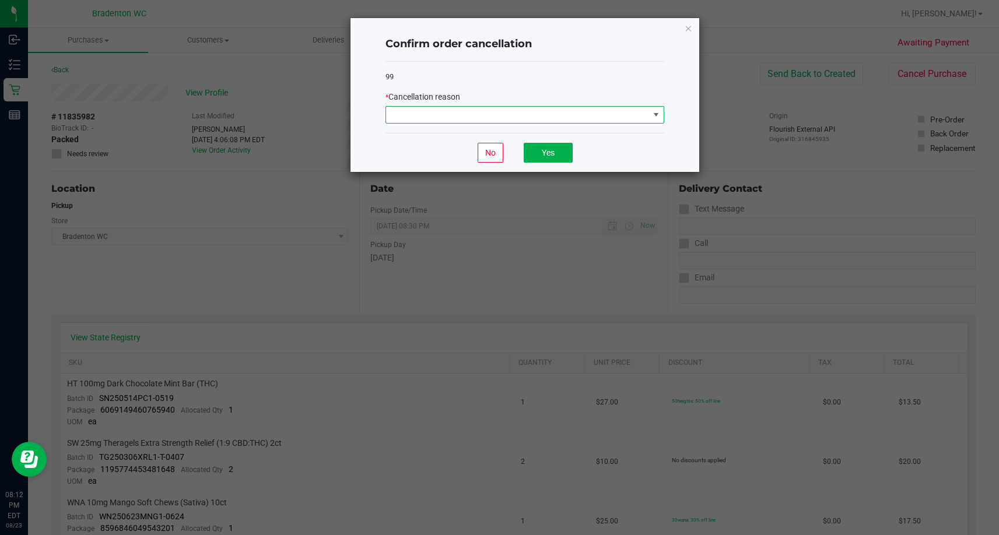
click at [468, 118] on span at bounding box center [517, 115] width 263 height 16
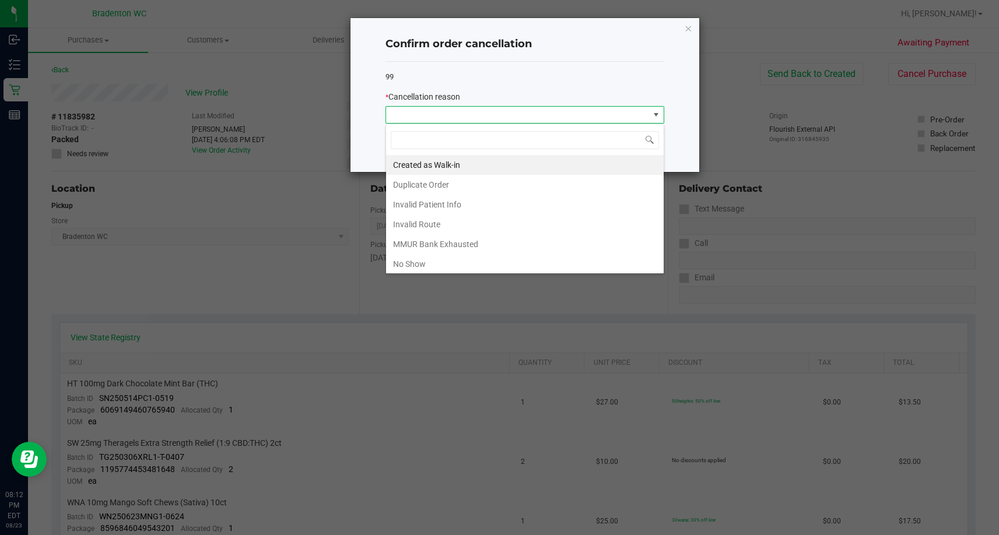
scroll to position [17, 279]
click at [460, 262] on li "No Show" at bounding box center [524, 264] width 277 height 20
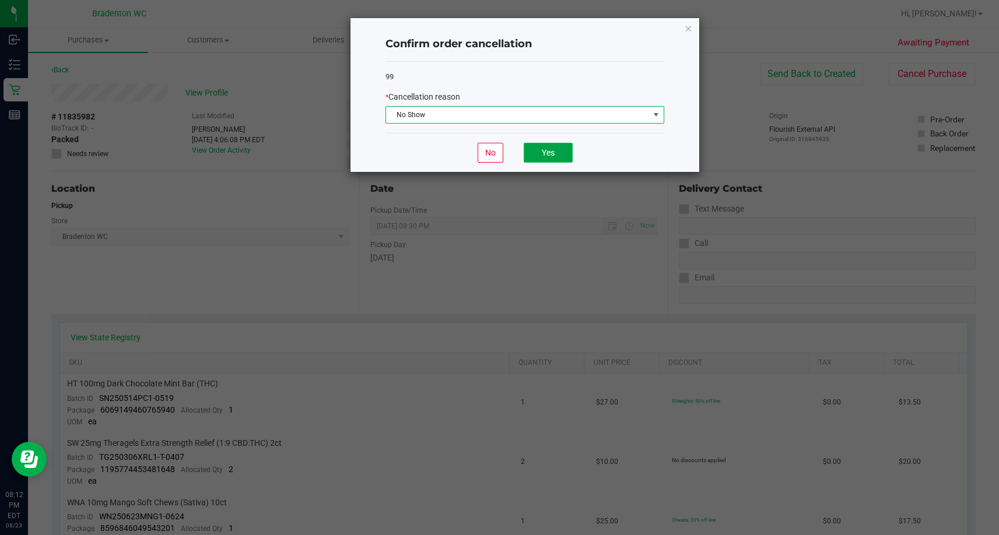
click at [556, 160] on button "Yes" at bounding box center [547, 153] width 49 height 20
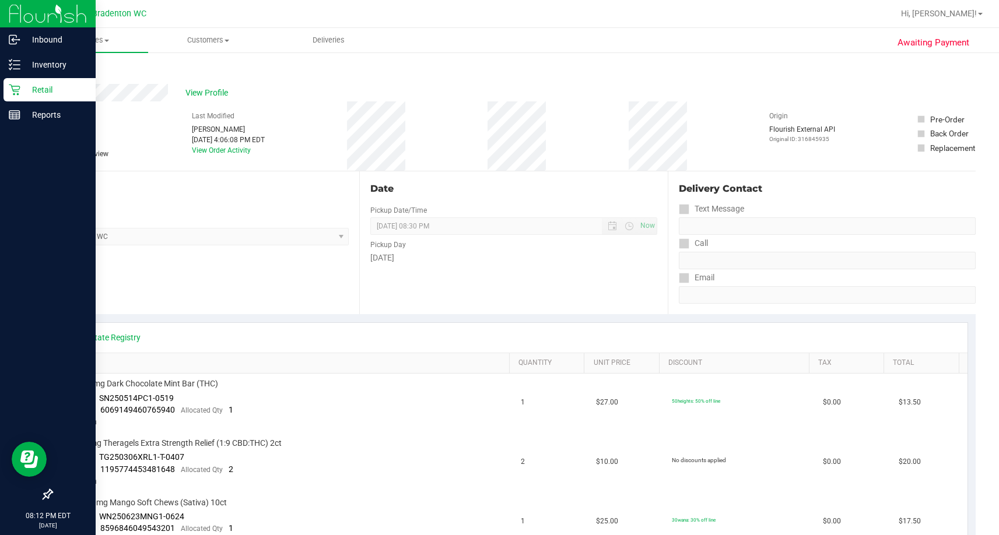
click at [36, 87] on p "Retail" at bounding box center [55, 90] width 70 height 14
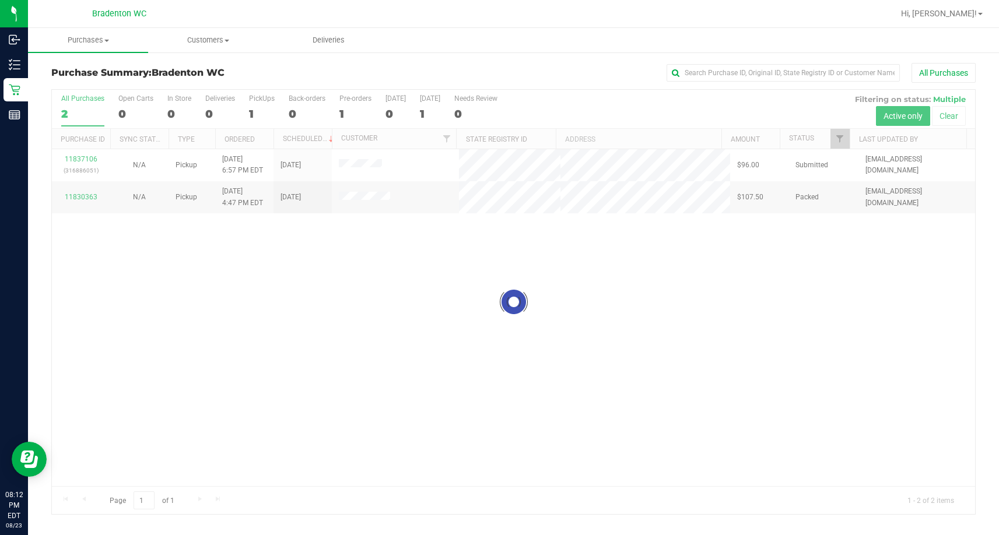
click at [87, 197] on div at bounding box center [513, 302] width 923 height 424
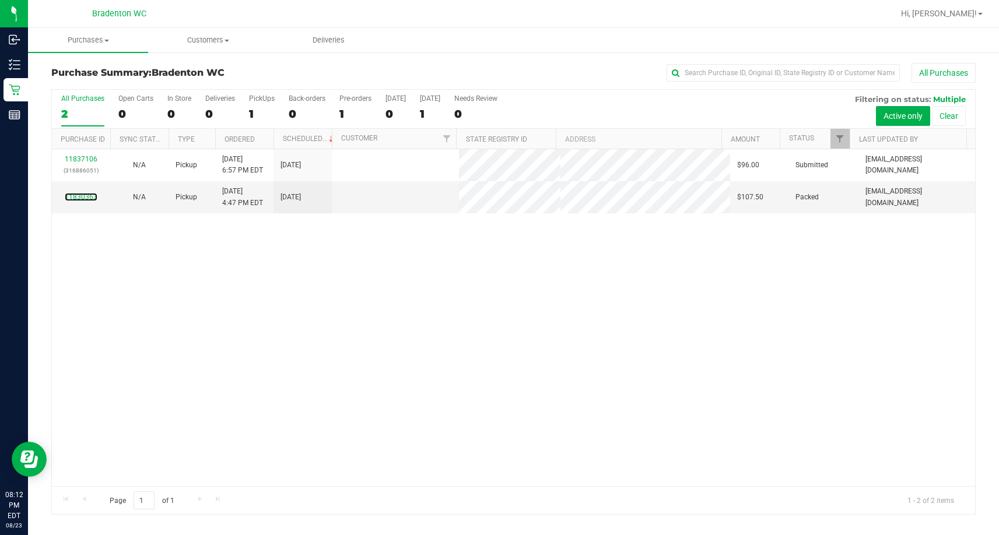
click at [87, 197] on link "11830363" at bounding box center [81, 197] width 33 height 8
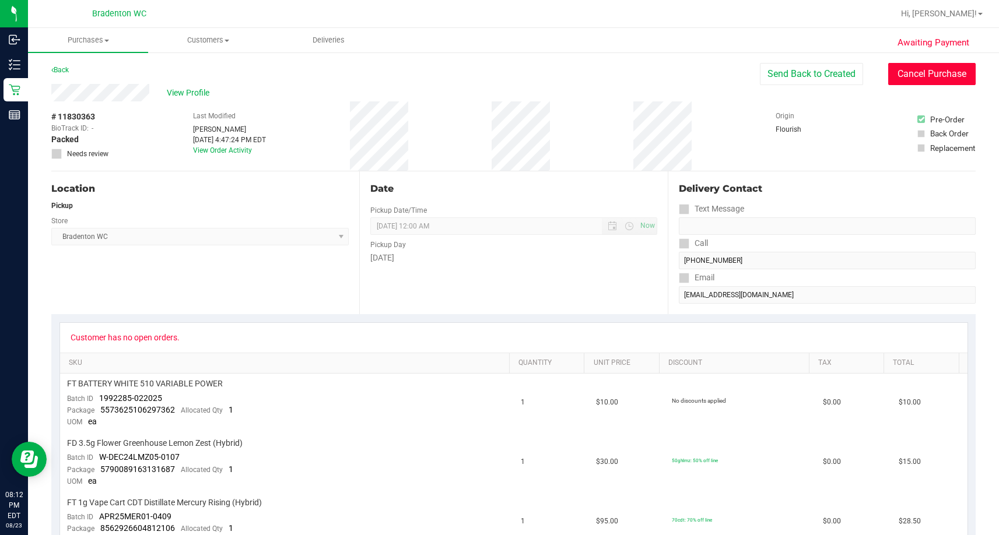
click at [943, 76] on button "Cancel Purchase" at bounding box center [931, 74] width 87 height 22
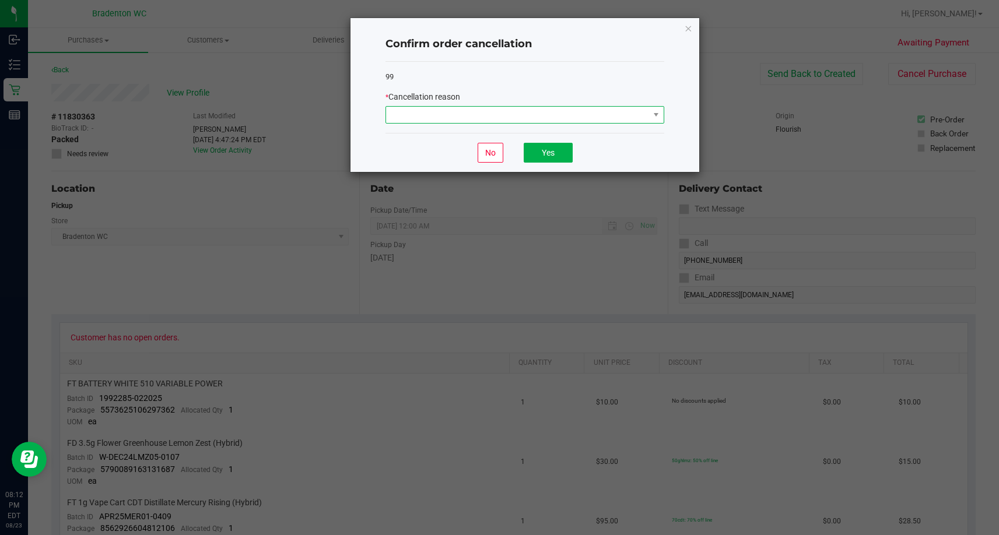
click at [538, 111] on span at bounding box center [517, 115] width 263 height 16
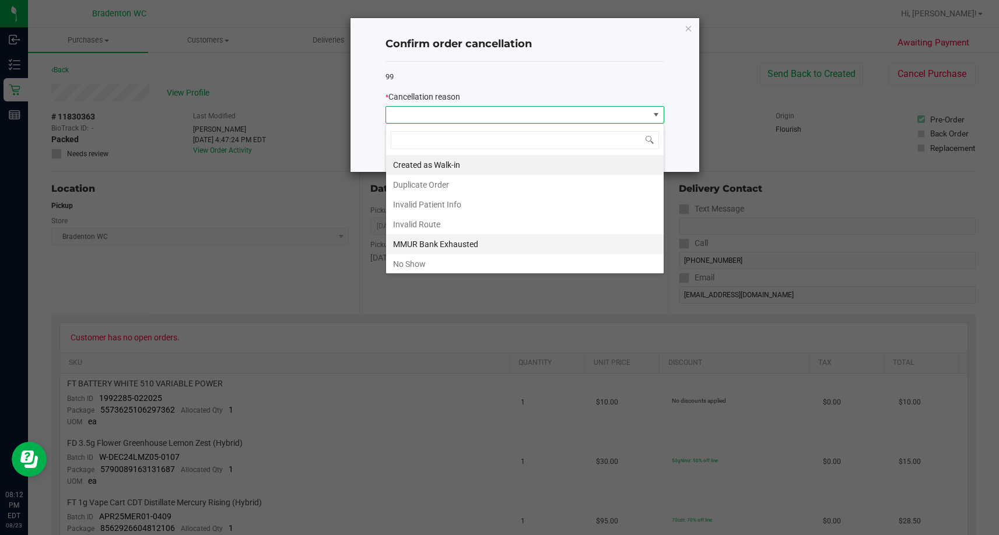
scroll to position [17, 279]
click at [440, 262] on li "No Show" at bounding box center [524, 264] width 277 height 20
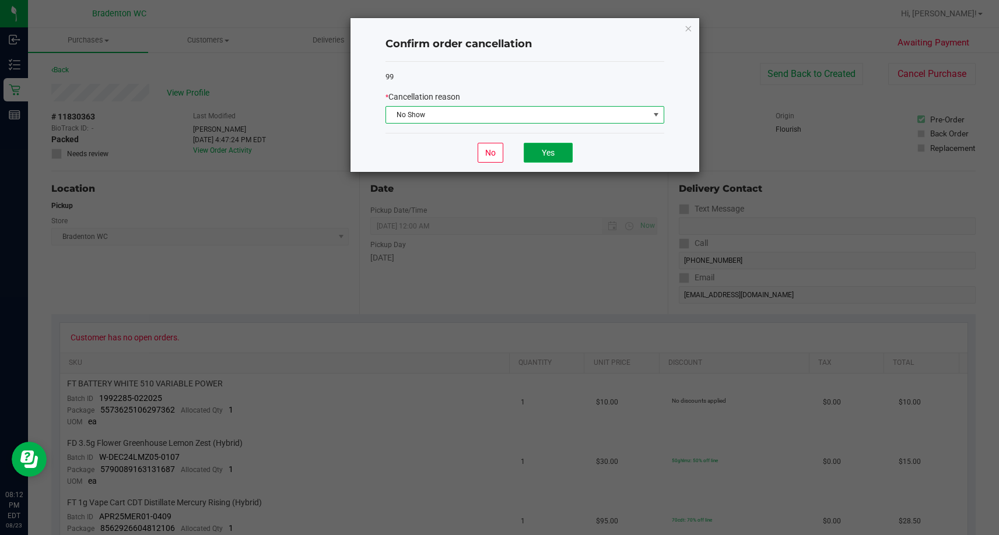
click at [547, 150] on button "Yes" at bounding box center [547, 153] width 49 height 20
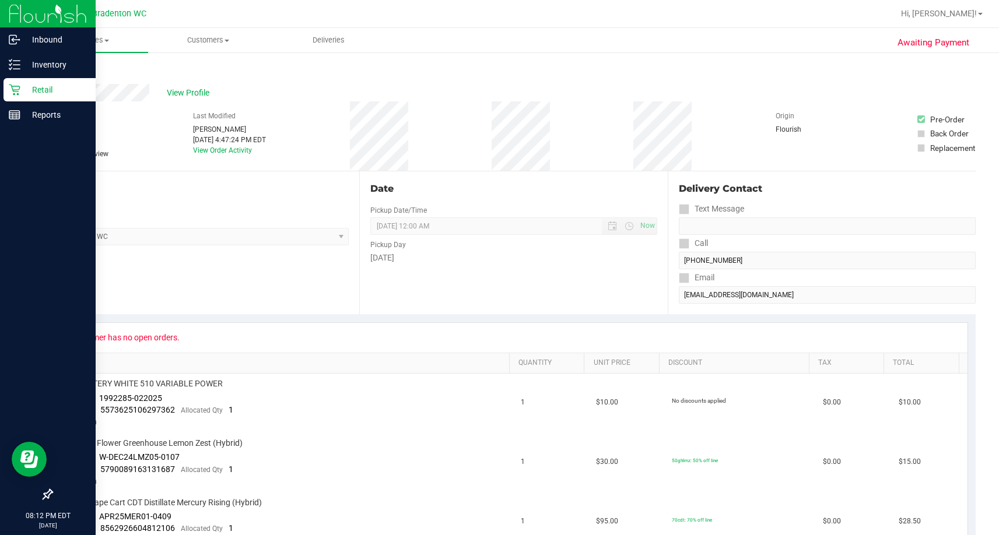
drag, startPoint x: 24, startPoint y: 87, endPoint x: 86, endPoint y: 101, distance: 63.9
click at [23, 87] on p "Retail" at bounding box center [55, 90] width 70 height 14
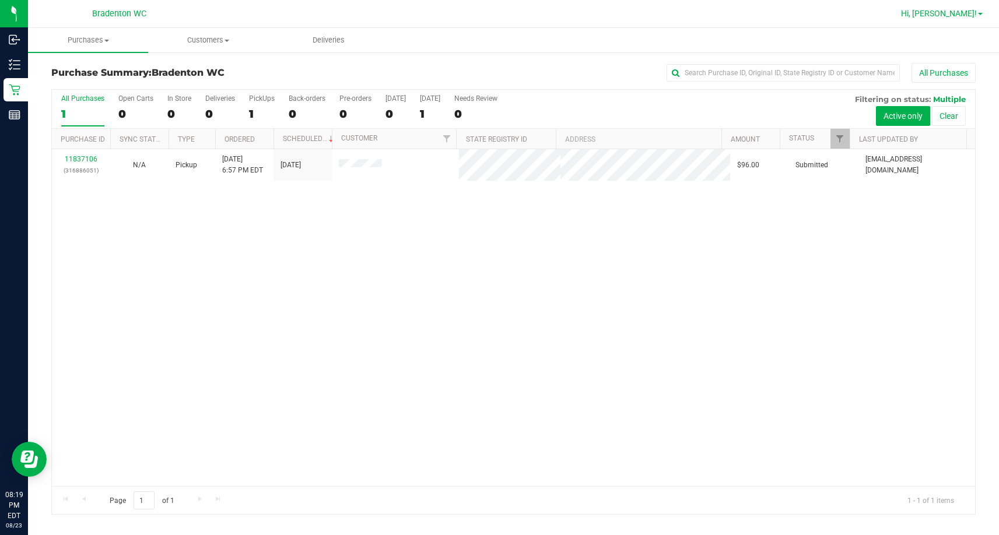
click at [969, 10] on span "Hi, [PERSON_NAME]!" at bounding box center [939, 13] width 76 height 9
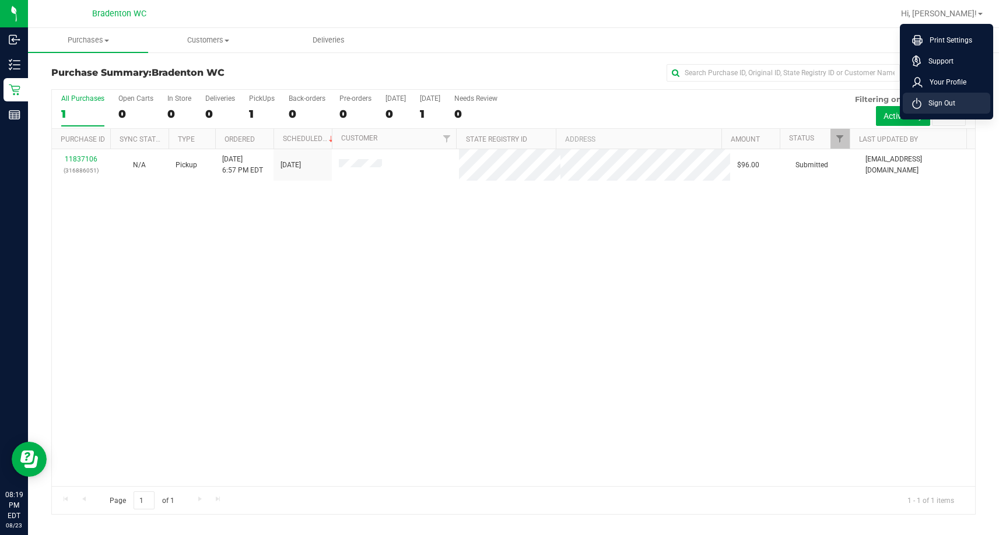
click at [948, 104] on span "Sign Out" at bounding box center [938, 103] width 34 height 12
